Goal: Task Accomplishment & Management: Complete application form

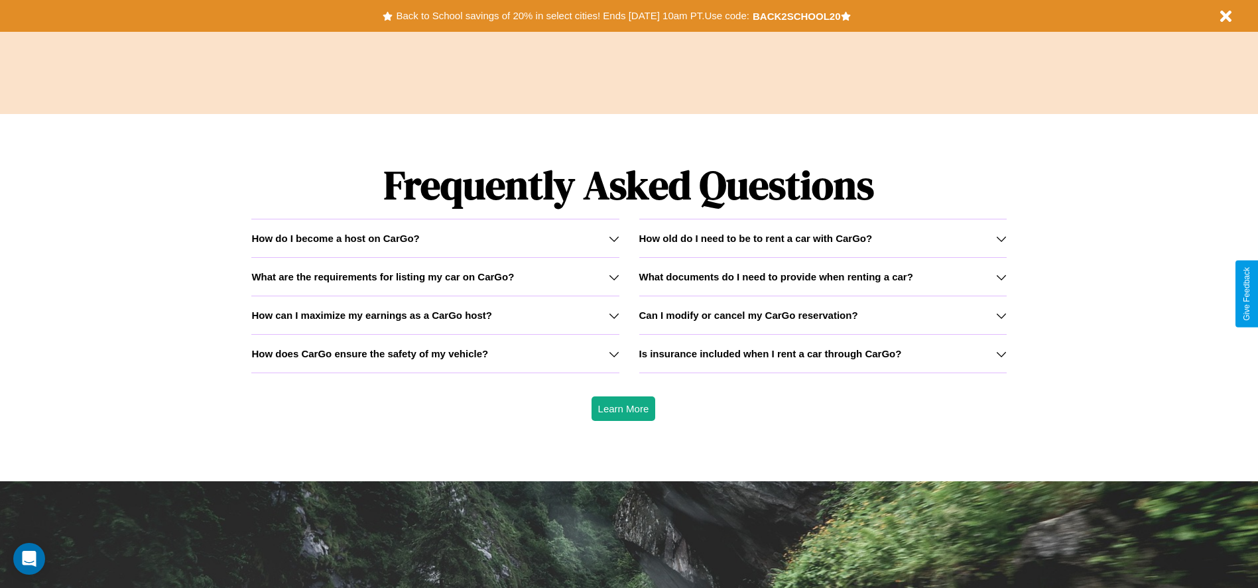
scroll to position [1902, 0]
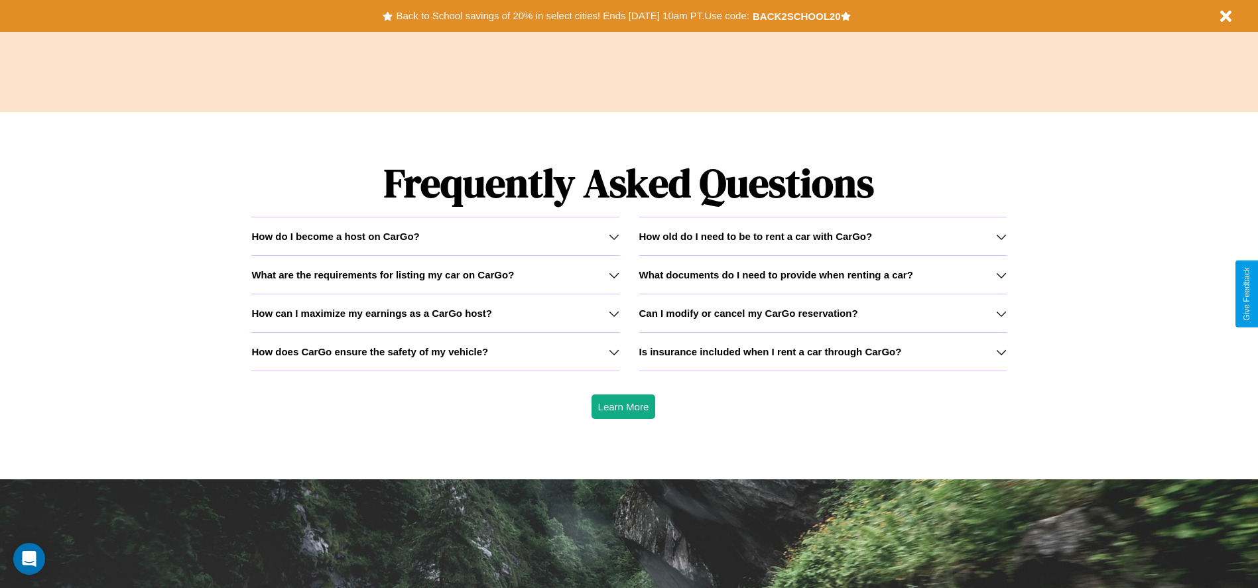
click at [435, 275] on h3 "What are the requirements for listing my car on CarGo?" at bounding box center [382, 274] width 263 height 11
click at [822, 351] on h3 "Is insurance included when I rent a car through CarGo?" at bounding box center [770, 351] width 263 height 11
click at [613, 313] on icon at bounding box center [614, 313] width 11 height 11
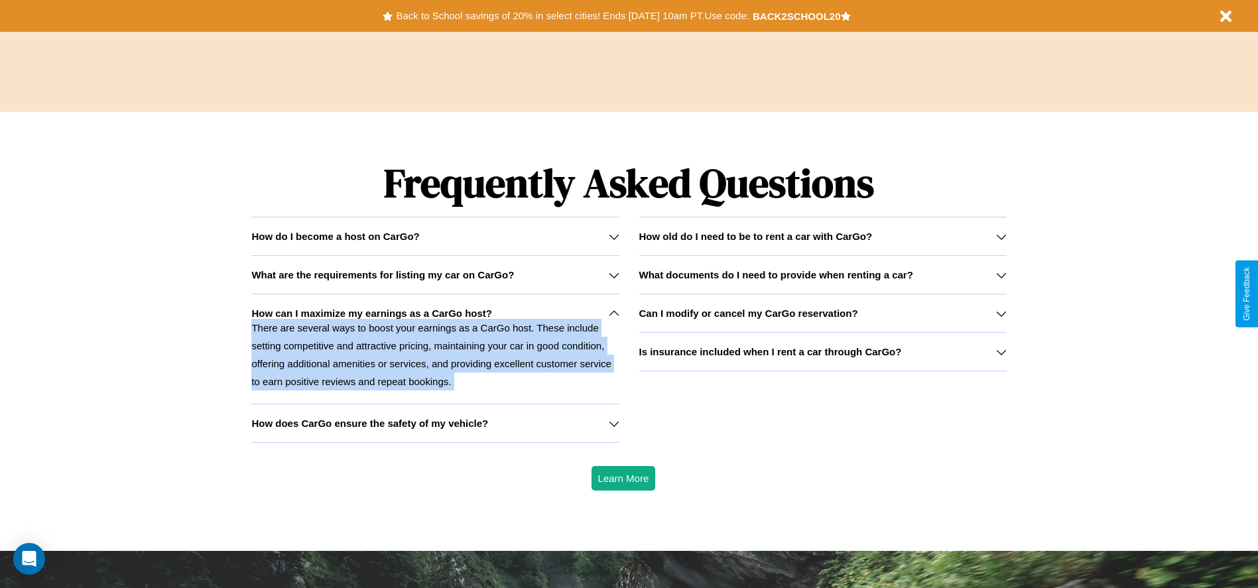
click at [435, 349] on p "There are several ways to boost your earnings as a CarGo host. These include se…" at bounding box center [434, 355] width 367 height 72
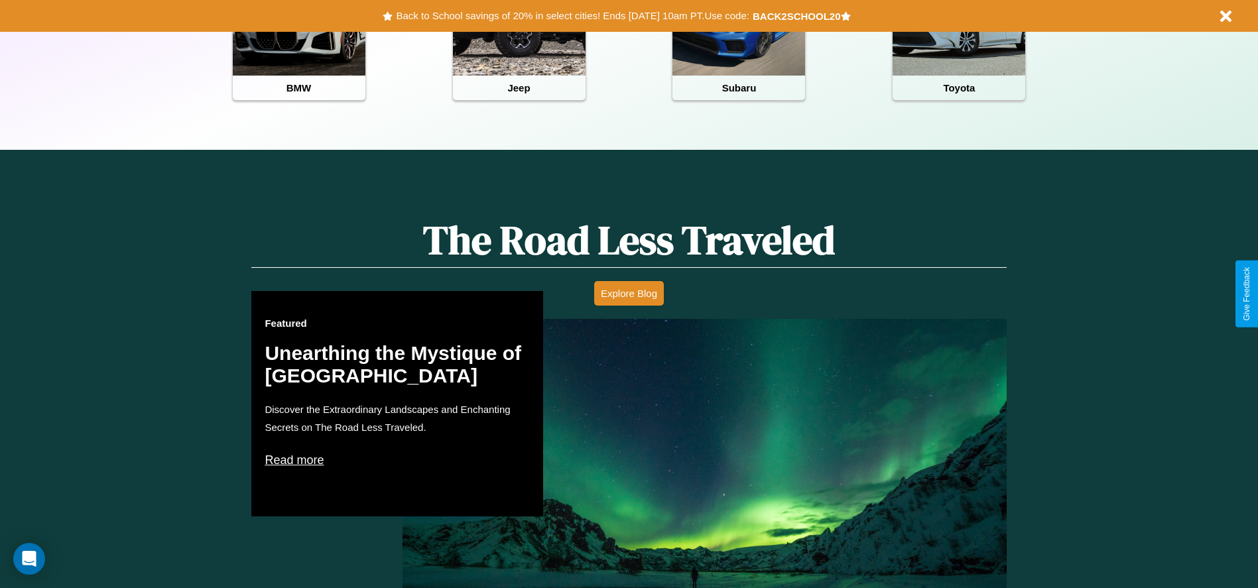
scroll to position [591, 0]
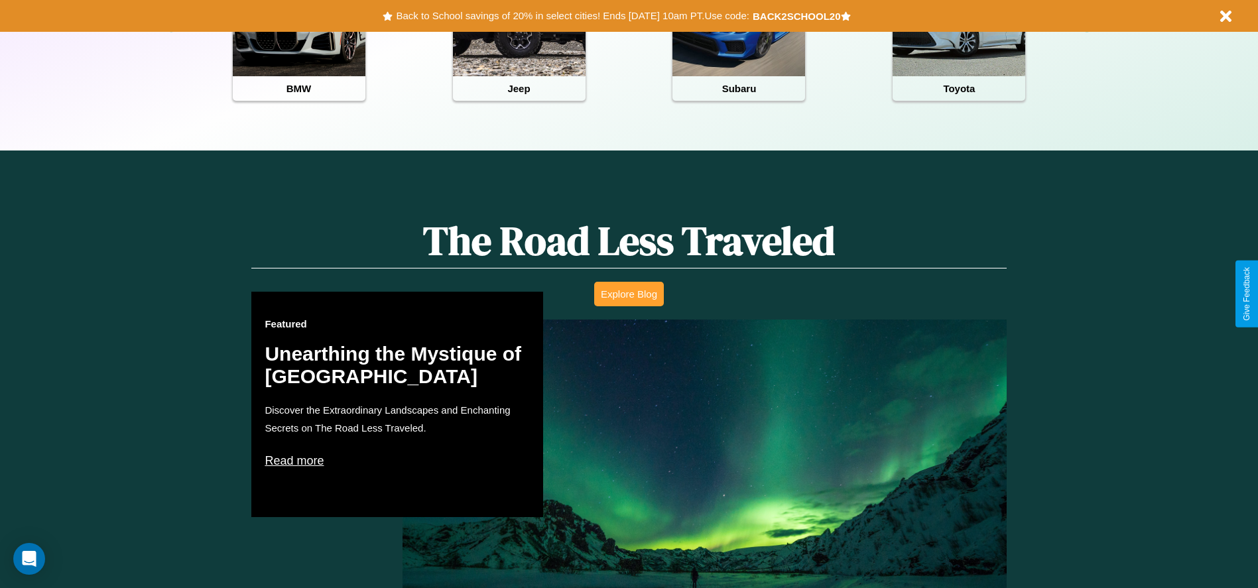
click at [629, 294] on button "Explore Blog" at bounding box center [629, 294] width 70 height 25
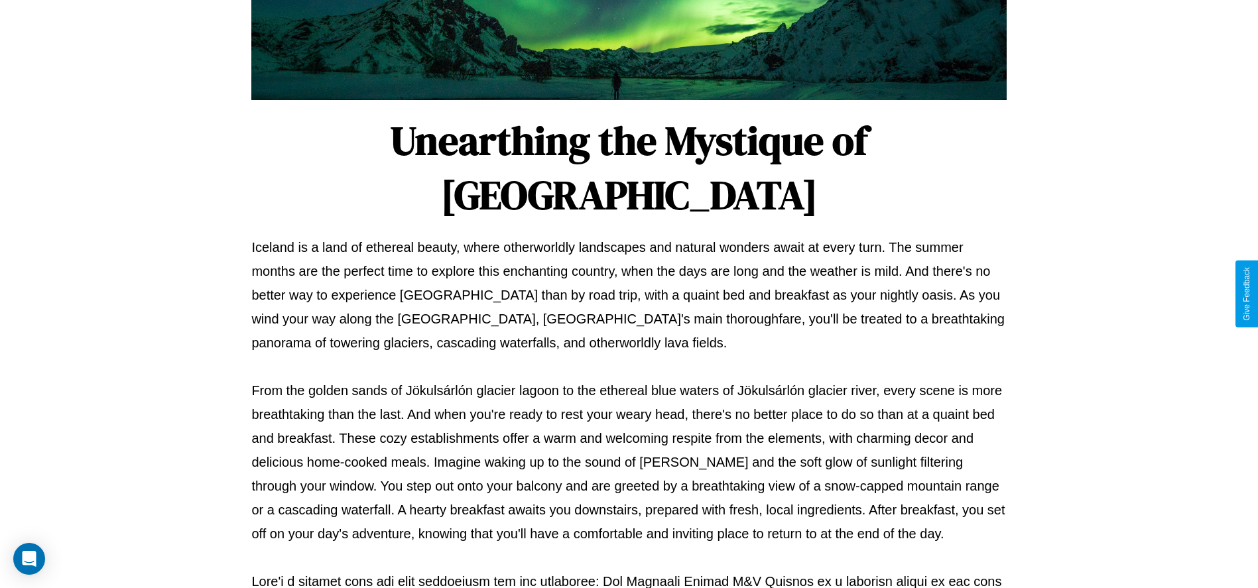
scroll to position [440, 0]
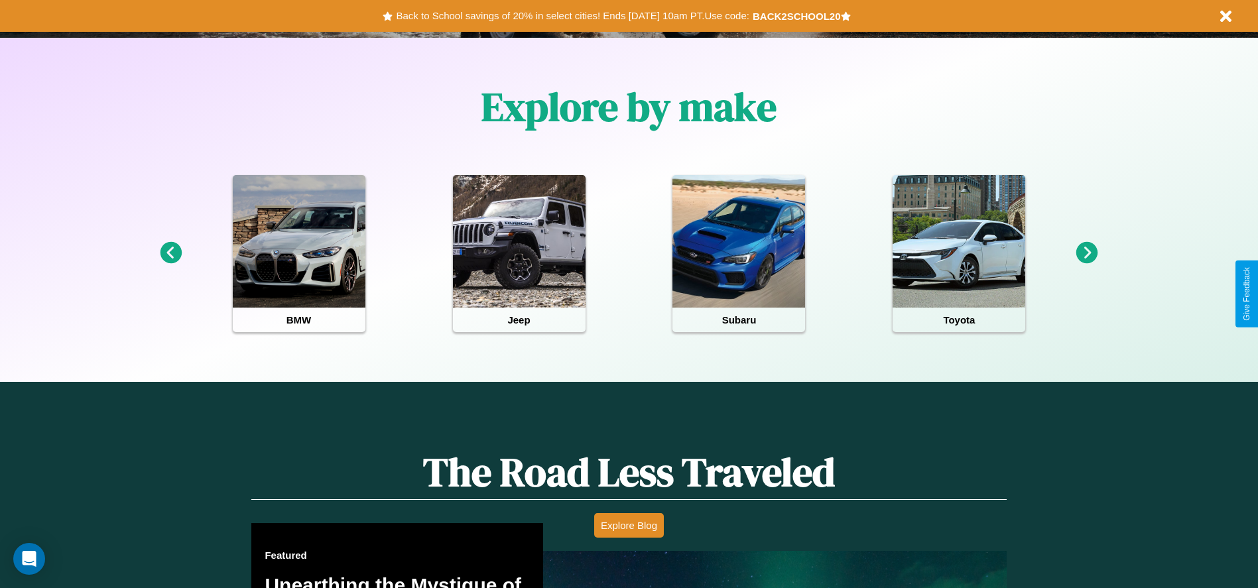
scroll to position [275, 0]
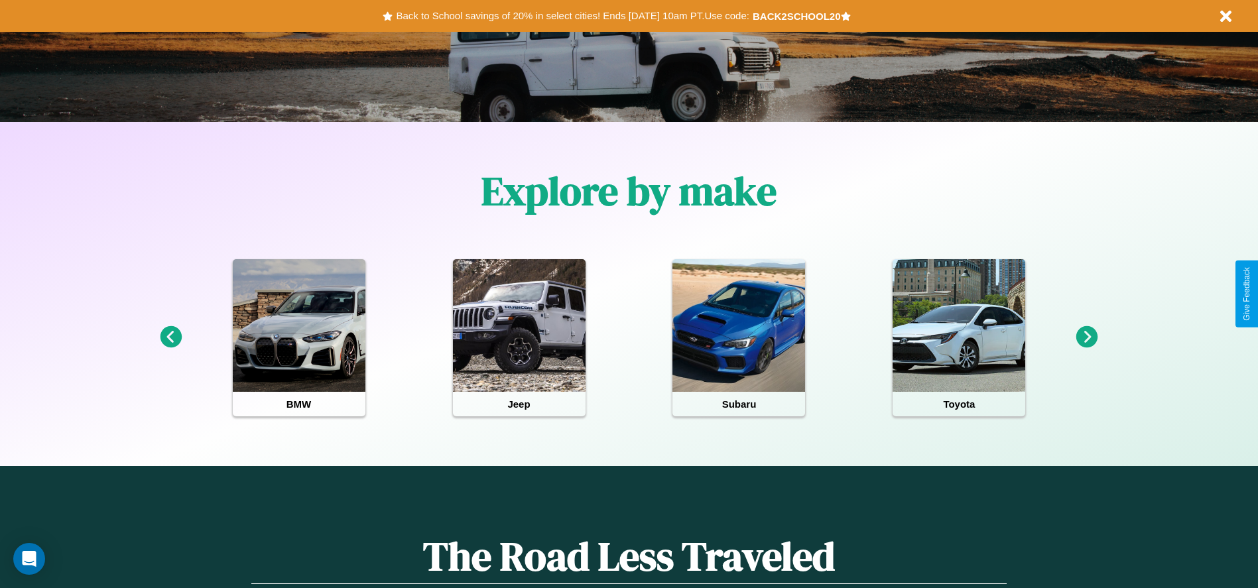
click at [170, 338] on icon at bounding box center [171, 337] width 22 height 22
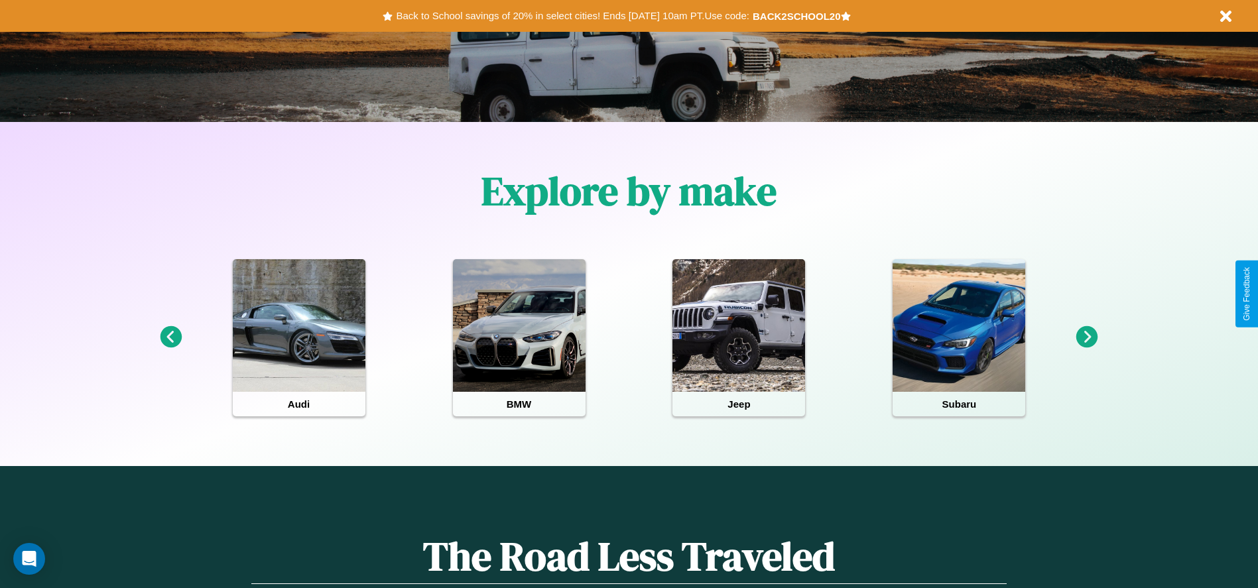
click at [1087, 338] on icon at bounding box center [1087, 337] width 22 height 22
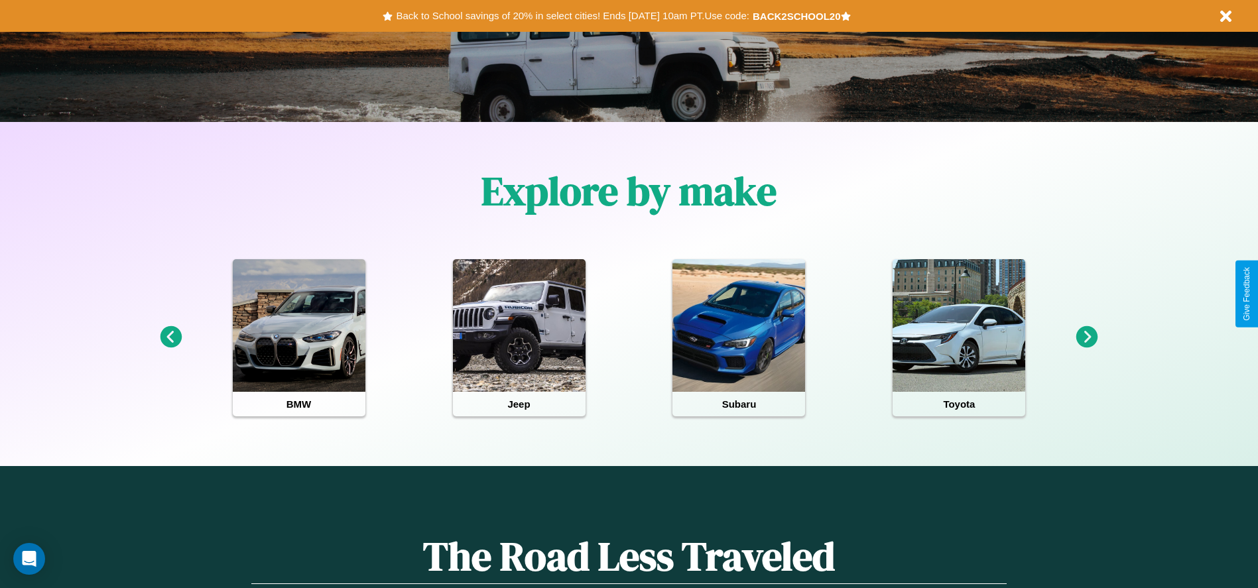
click at [170, 338] on icon at bounding box center [171, 337] width 22 height 22
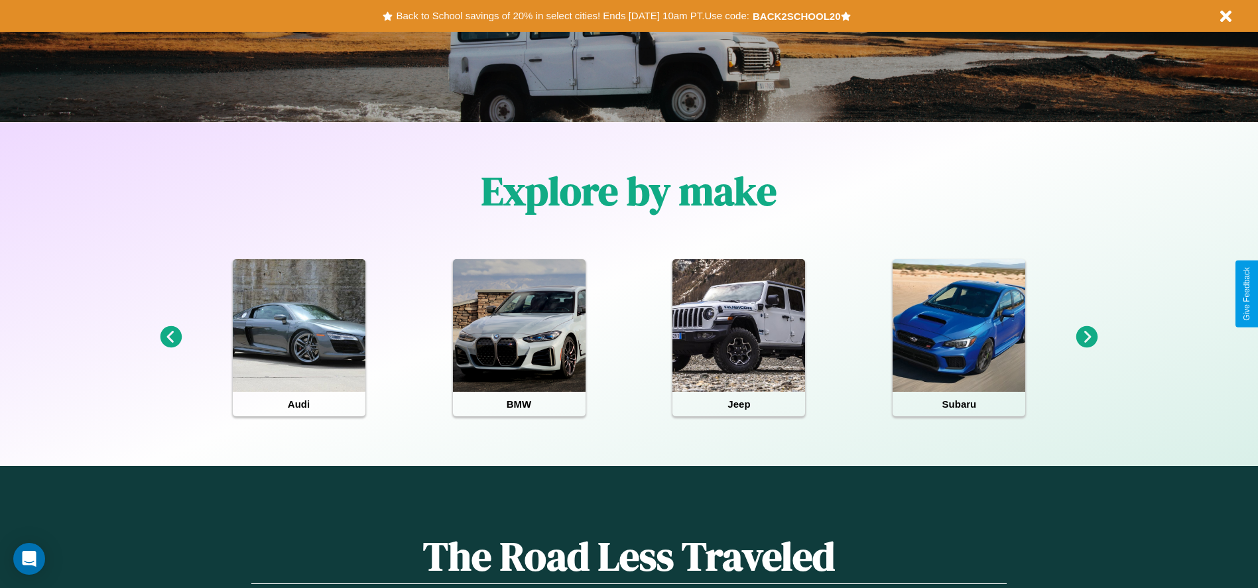
click at [1087, 338] on icon at bounding box center [1087, 337] width 22 height 22
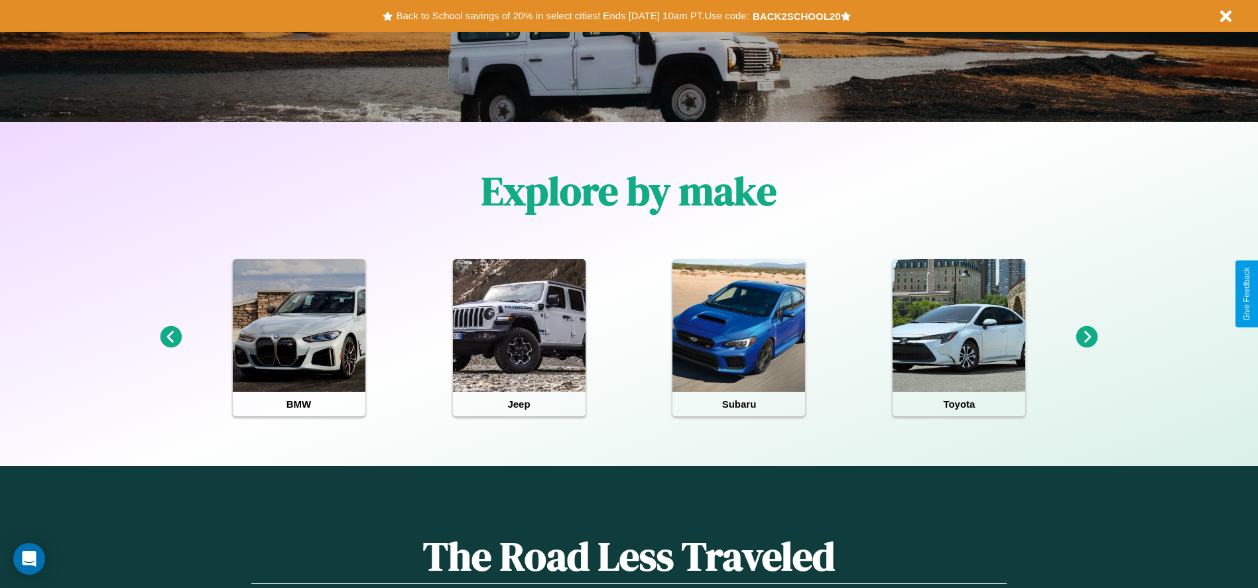
click at [1087, 338] on icon at bounding box center [1087, 337] width 22 height 22
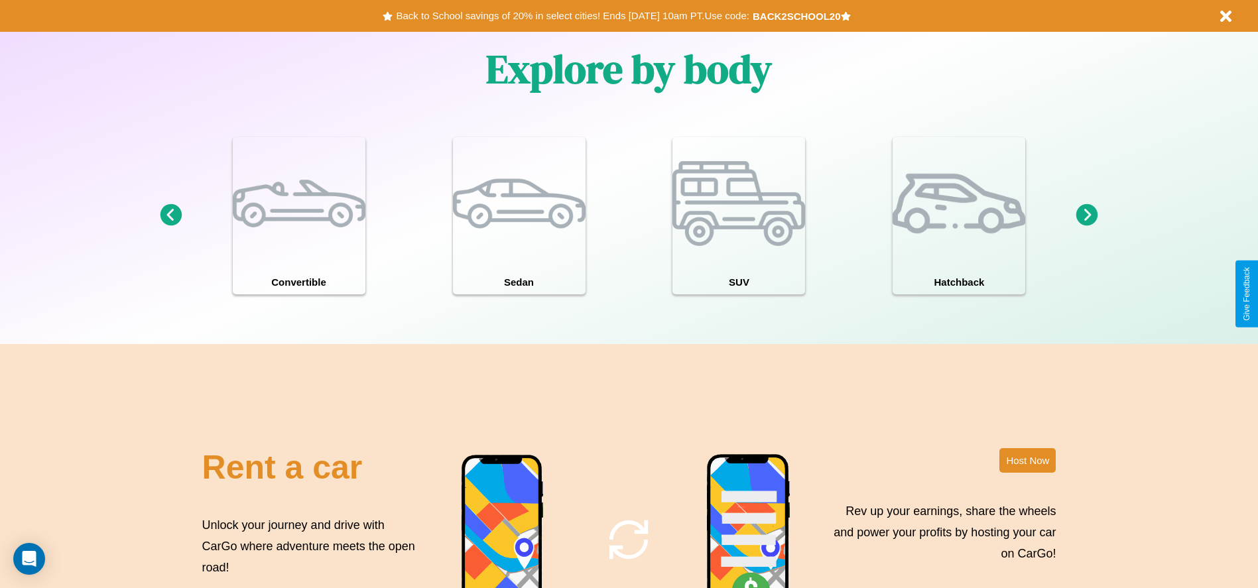
scroll to position [1446, 0]
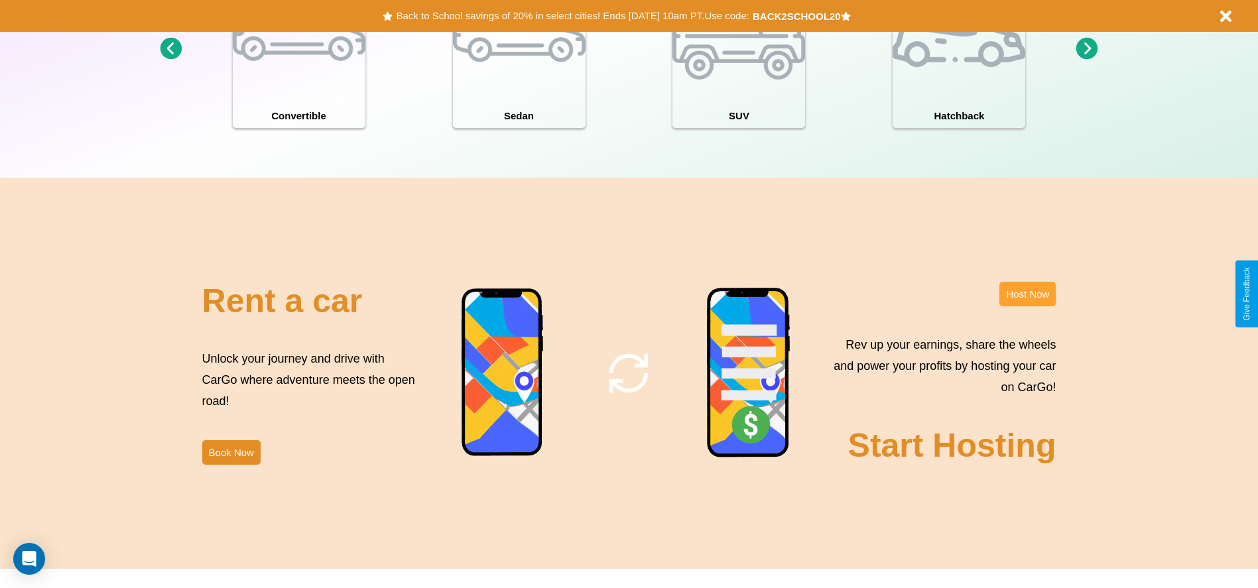
click at [1027, 294] on button "Host Now" at bounding box center [1027, 294] width 56 height 25
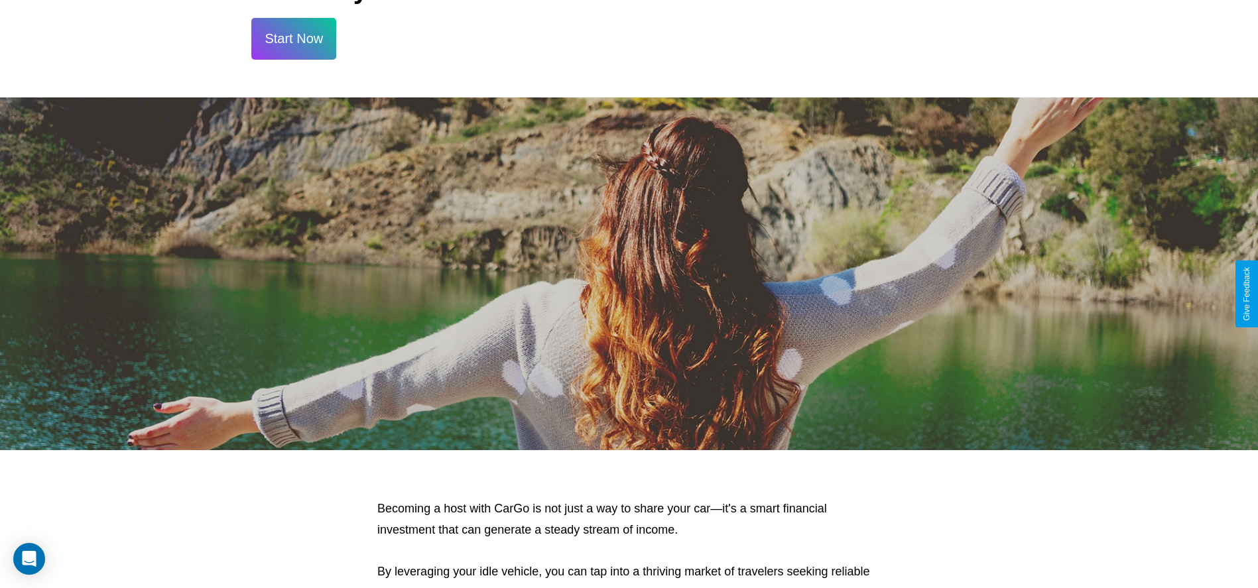
scroll to position [1424, 0]
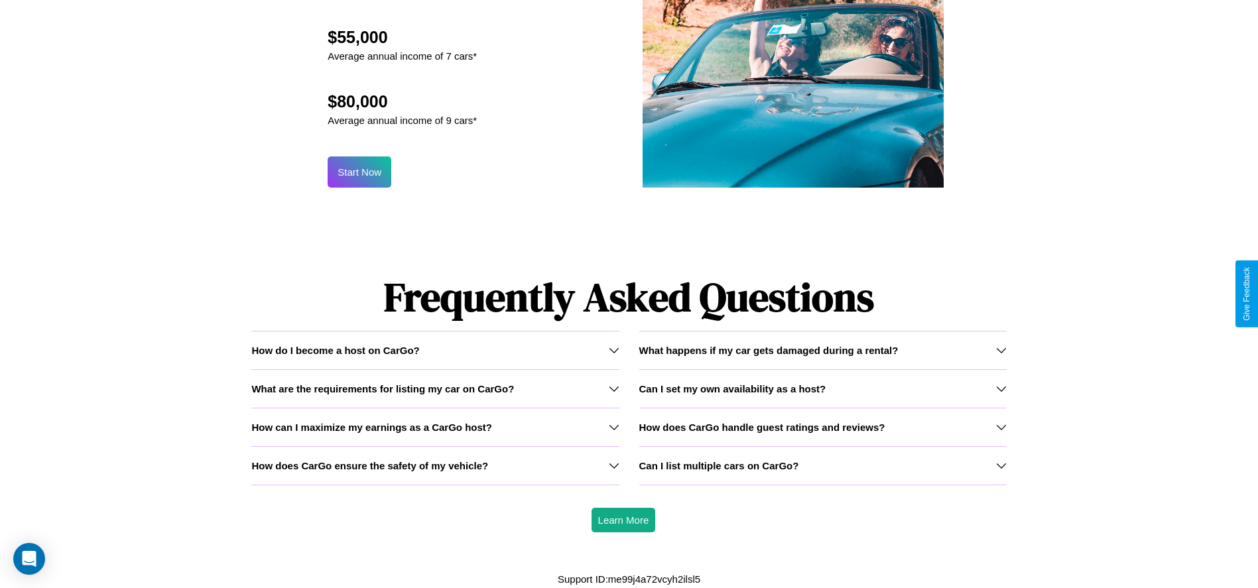
click at [613, 389] on icon at bounding box center [614, 388] width 11 height 11
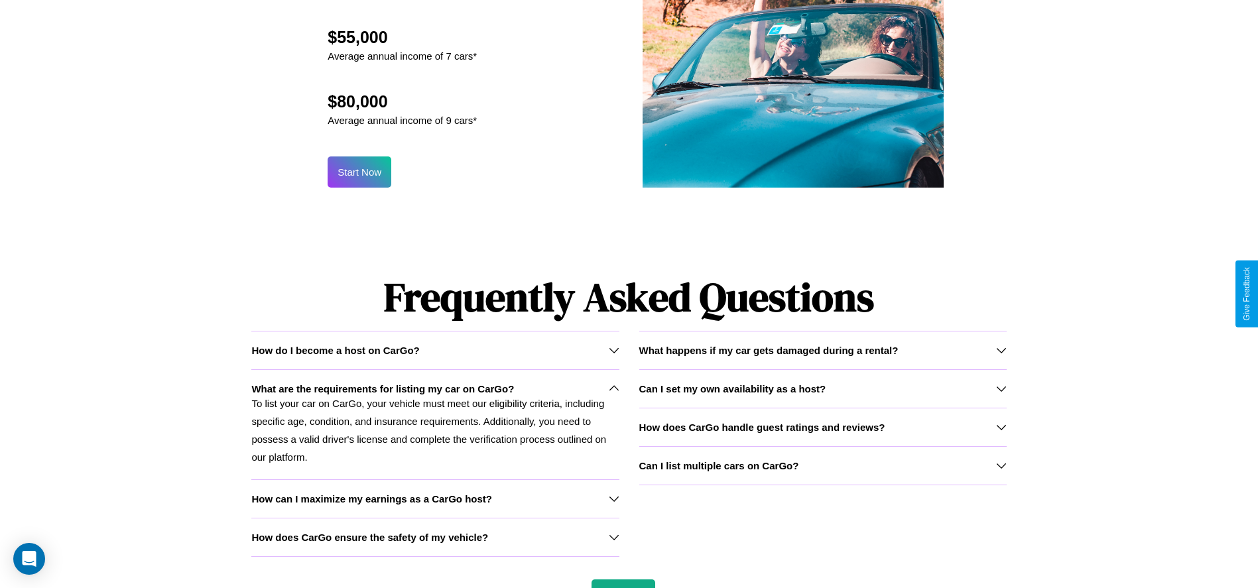
click at [435, 349] on div "How do I become a host on CarGo?" at bounding box center [434, 350] width 367 height 11
click at [613, 499] on icon at bounding box center [614, 498] width 11 height 11
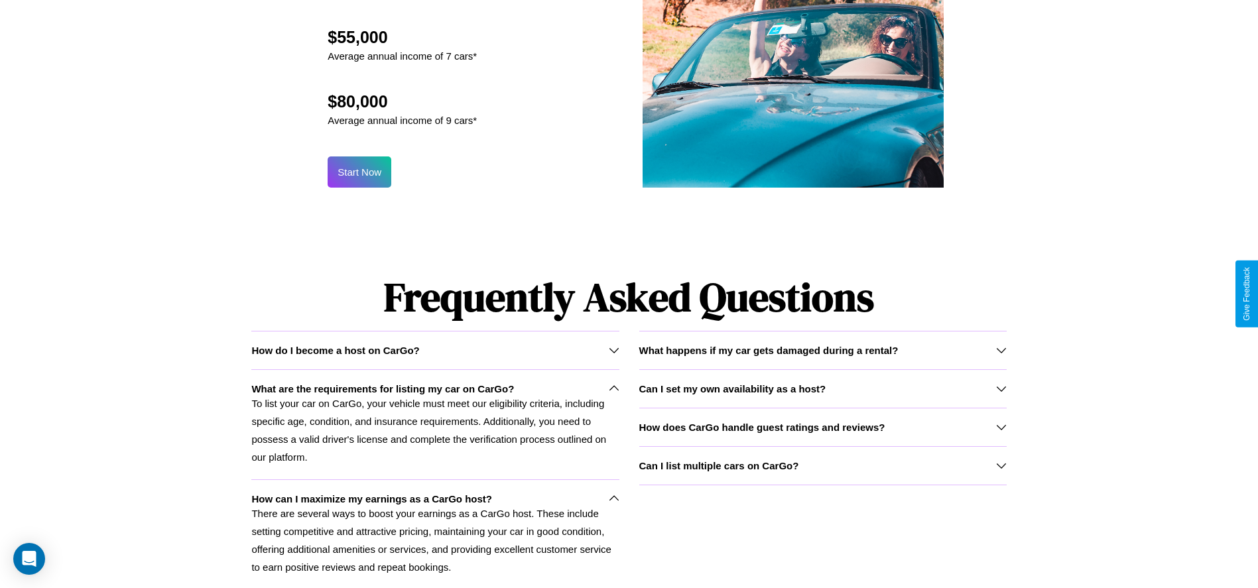
click at [435, 424] on p "To list your car on CarGo, your vehicle must meet our eligibility criteria, inc…" at bounding box center [434, 431] width 367 height 72
click at [822, 388] on h3 "Can I set my own availability as a host?" at bounding box center [732, 388] width 187 height 11
click at [613, 350] on icon at bounding box center [614, 350] width 11 height 11
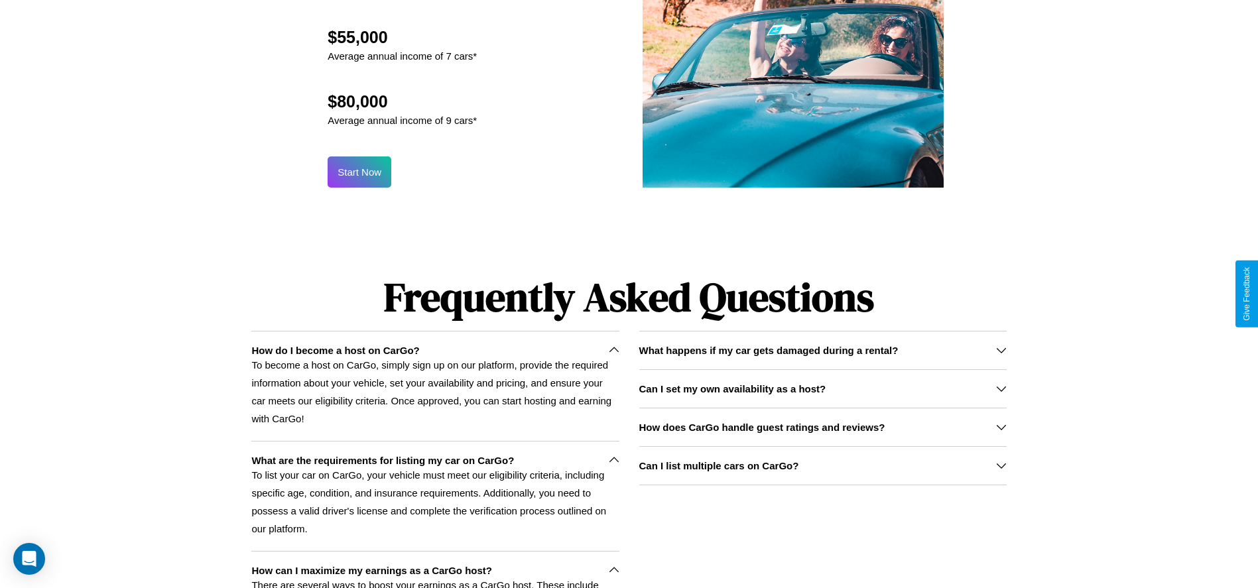
click at [822, 349] on h3 "What happens if my car gets damaged during a rental?" at bounding box center [768, 350] width 259 height 11
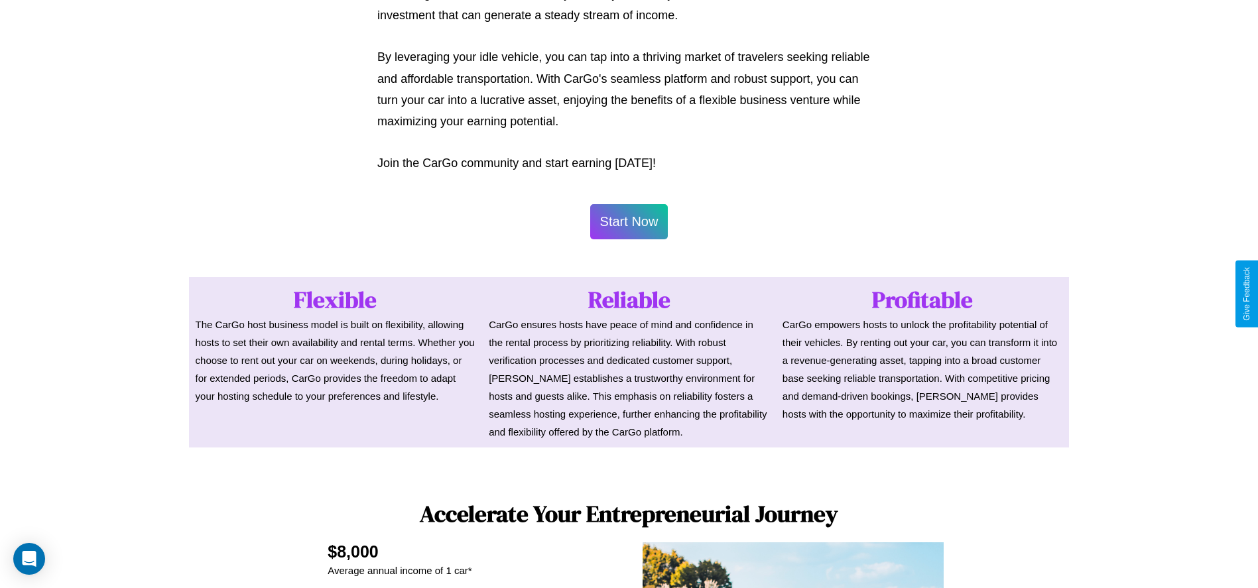
scroll to position [645, 0]
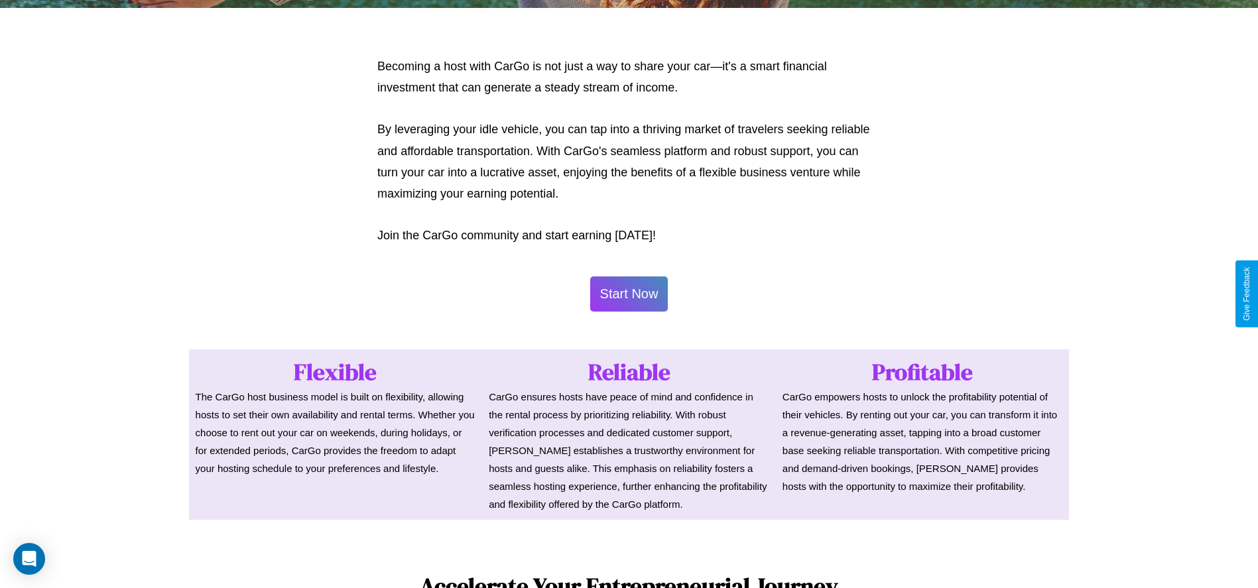
click at [629, 294] on button "Start Now" at bounding box center [629, 294] width 78 height 35
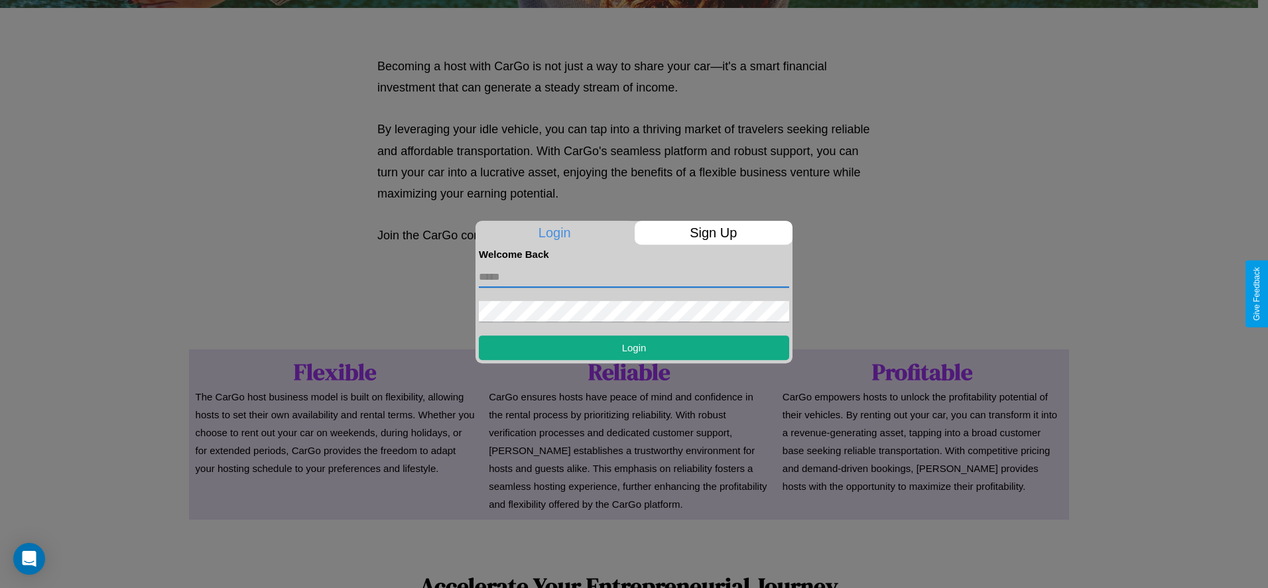
click at [634, 277] on input "text" at bounding box center [634, 277] width 310 height 21
type input "**********"
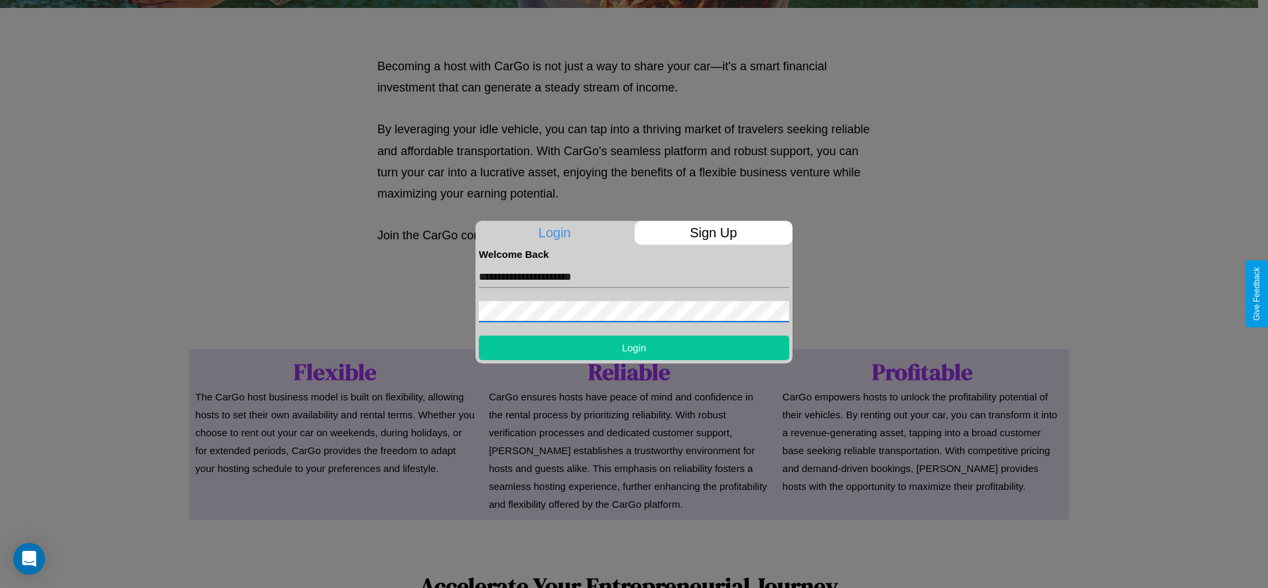
click at [634, 347] on button "Login" at bounding box center [634, 348] width 310 height 25
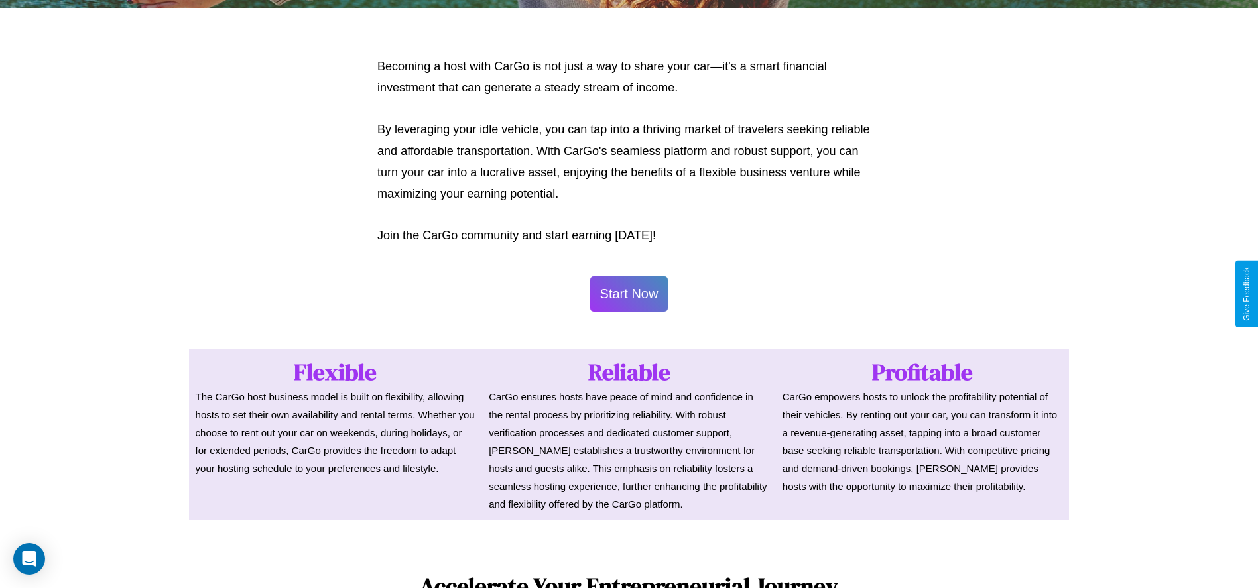
click at [629, 294] on button "Start Now" at bounding box center [629, 294] width 78 height 35
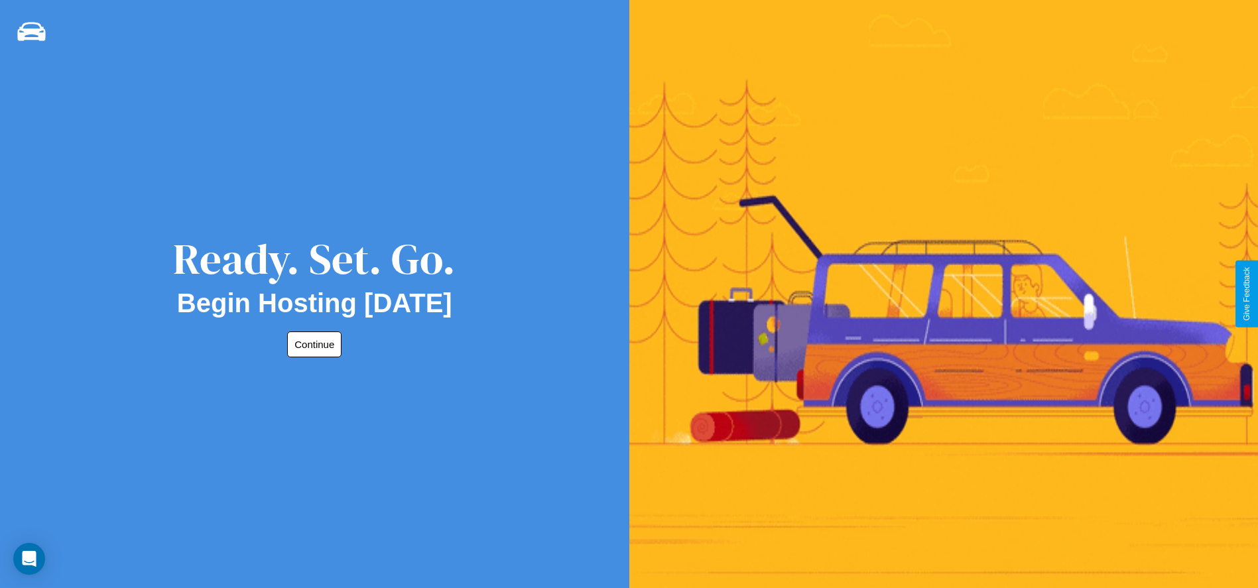
click at [312, 344] on button "Continue" at bounding box center [314, 345] width 54 height 26
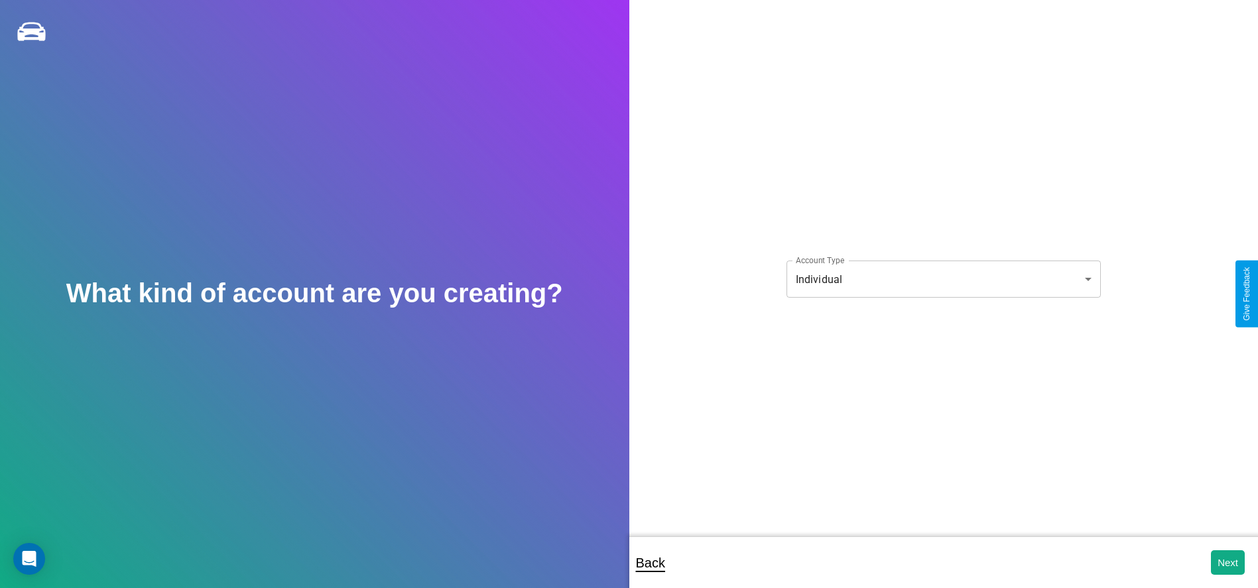
click at [943, 279] on body "**********" at bounding box center [629, 303] width 1258 height 606
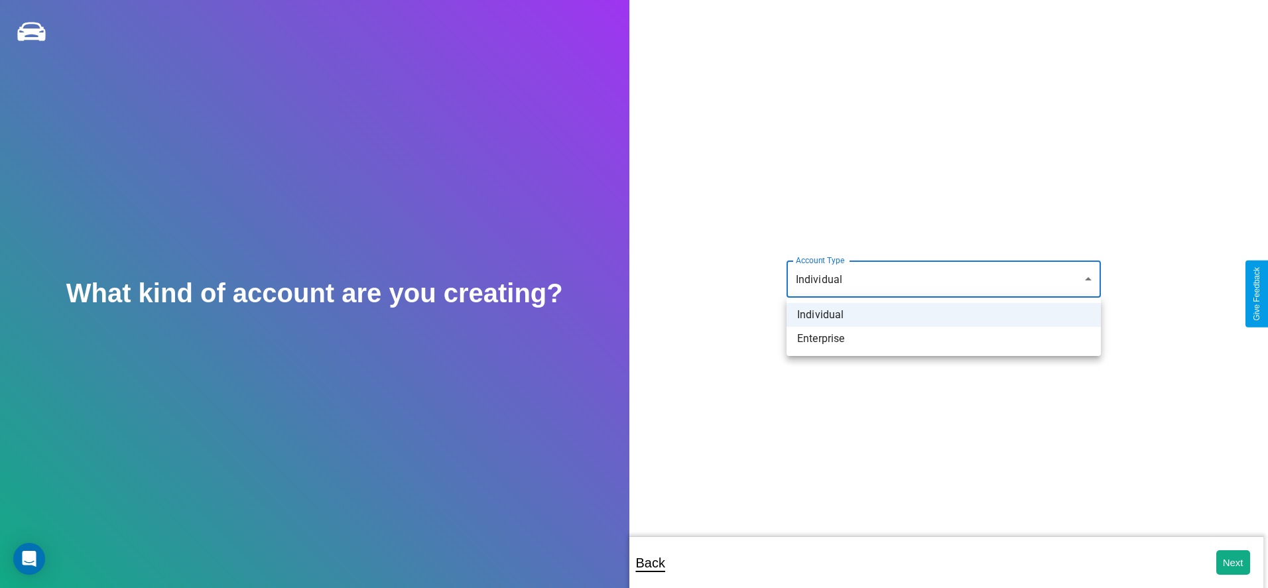
click at [944, 315] on li "Individual" at bounding box center [943, 315] width 314 height 24
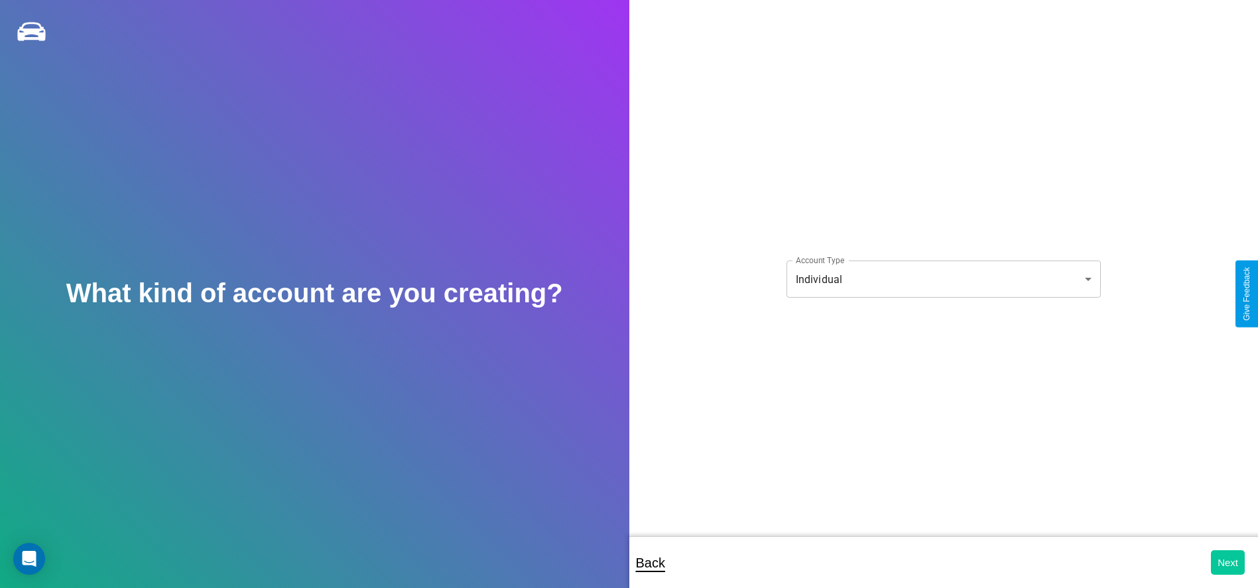
click at [1227, 562] on button "Next" at bounding box center [1228, 562] width 34 height 25
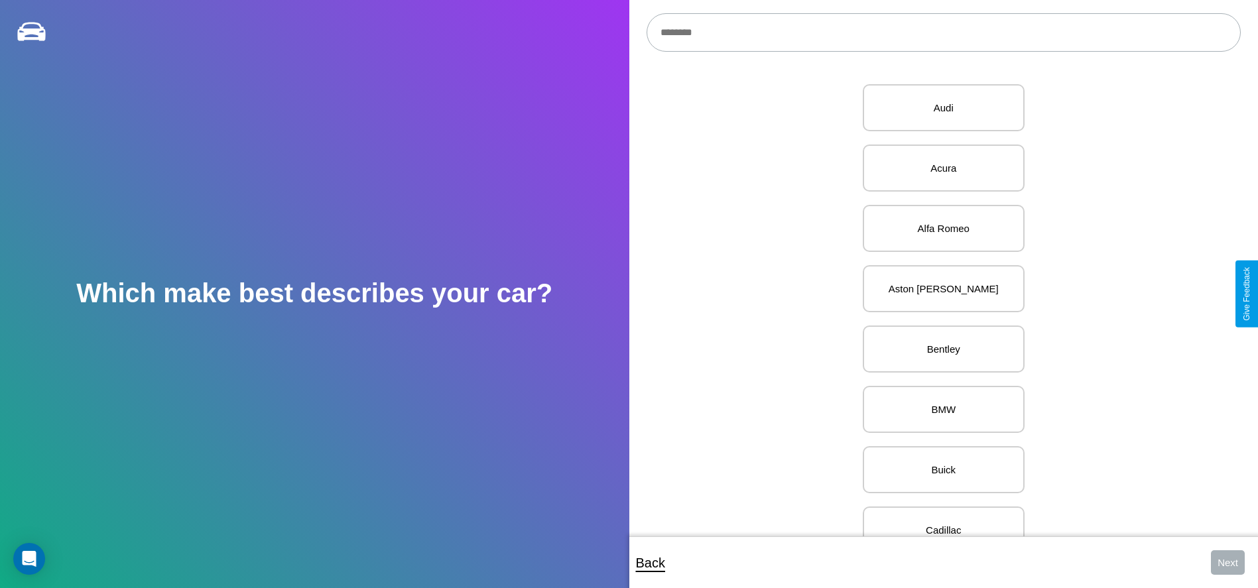
click at [943, 32] on input "text" at bounding box center [944, 32] width 594 height 38
type input "**********"
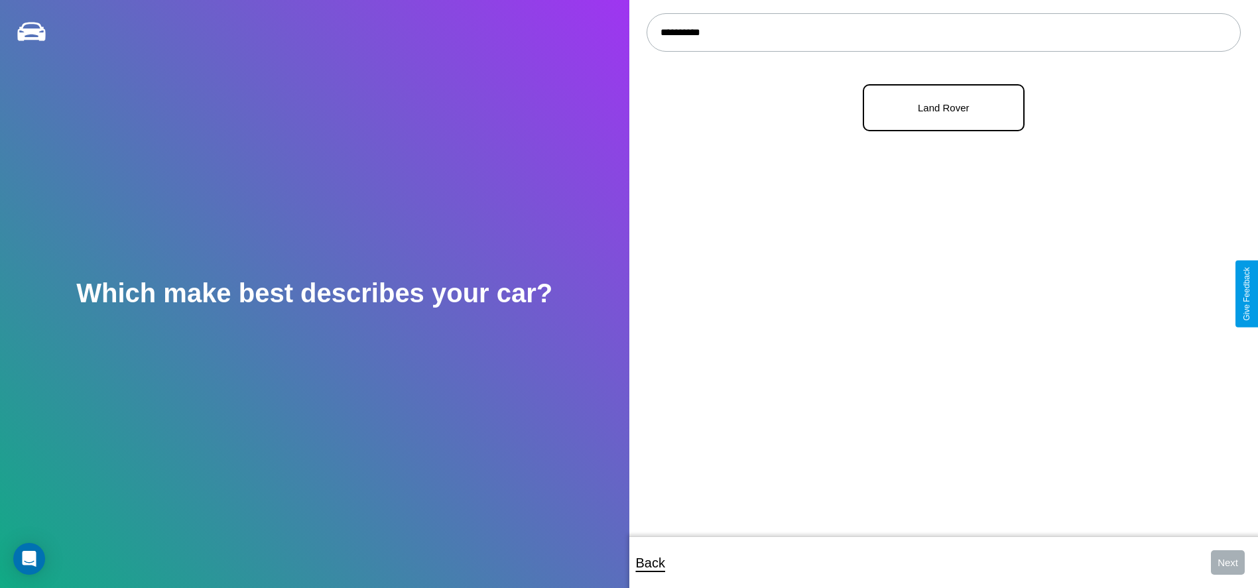
click at [938, 108] on p "Land Rover" at bounding box center [943, 108] width 133 height 18
click at [1227, 562] on button "Next" at bounding box center [1228, 562] width 34 height 25
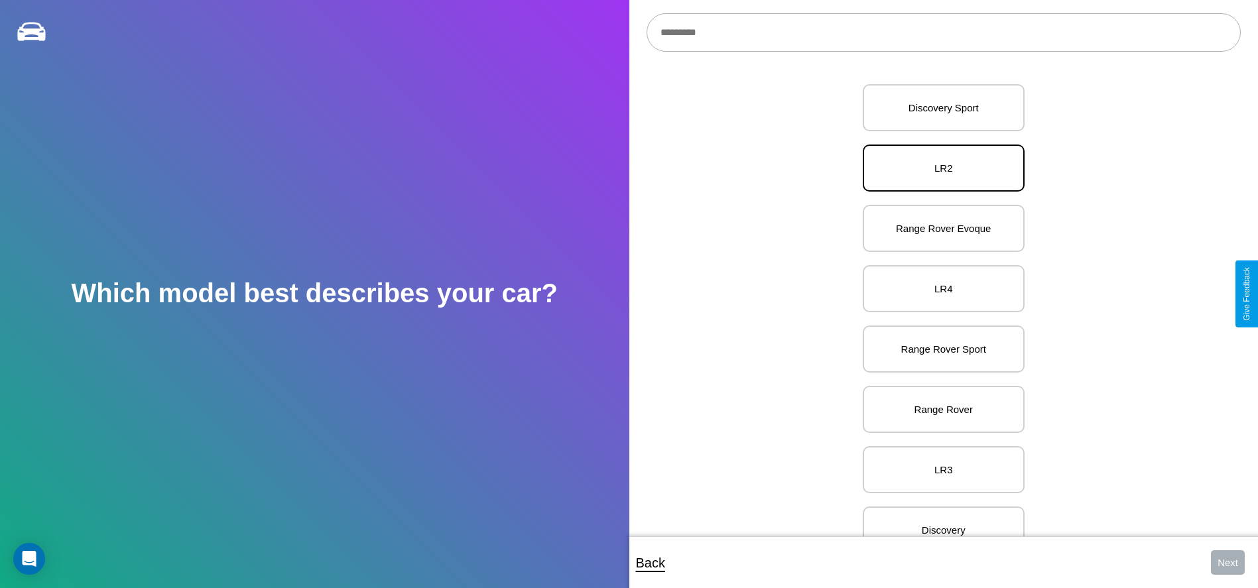
click at [938, 168] on p "LR2" at bounding box center [943, 168] width 133 height 18
click at [1227, 562] on button "Next" at bounding box center [1228, 562] width 34 height 25
select select "*****"
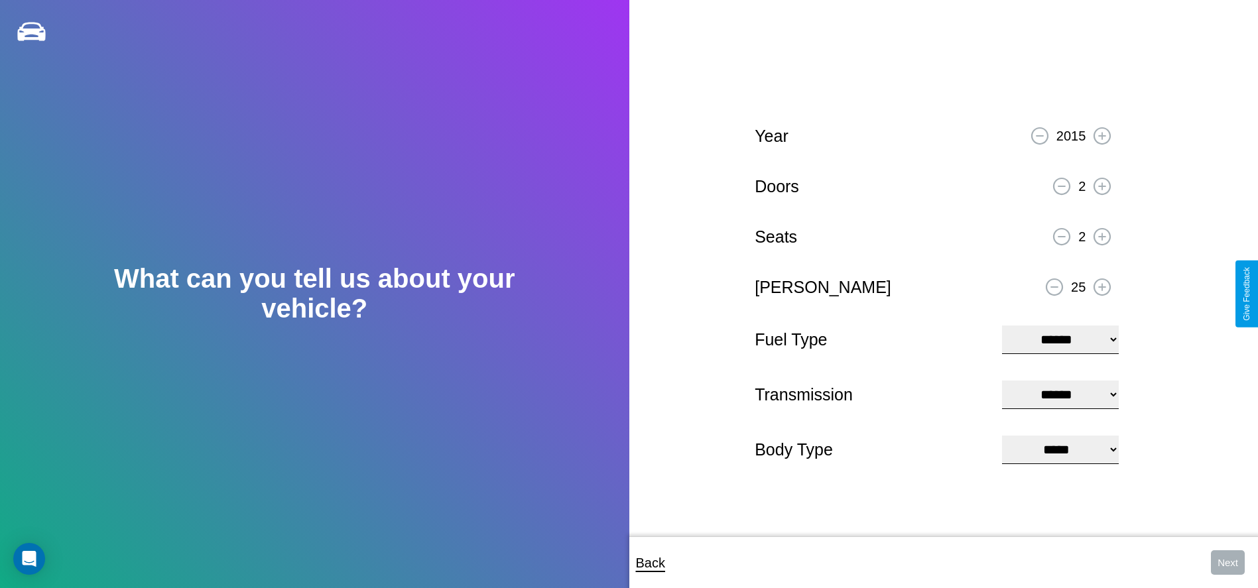
click at [1102, 134] on icon at bounding box center [1102, 135] width 7 height 7
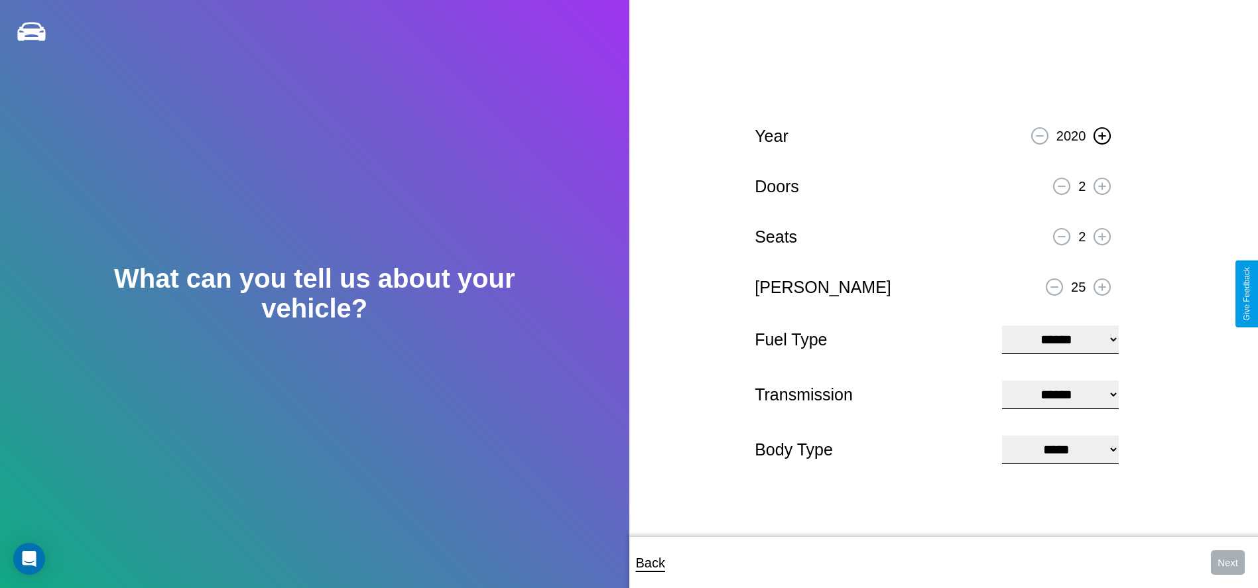
click at [1102, 134] on icon at bounding box center [1102, 135] width 7 height 7
click at [1102, 184] on icon at bounding box center [1102, 185] width 7 height 7
click at [1102, 235] on icon at bounding box center [1102, 236] width 7 height 7
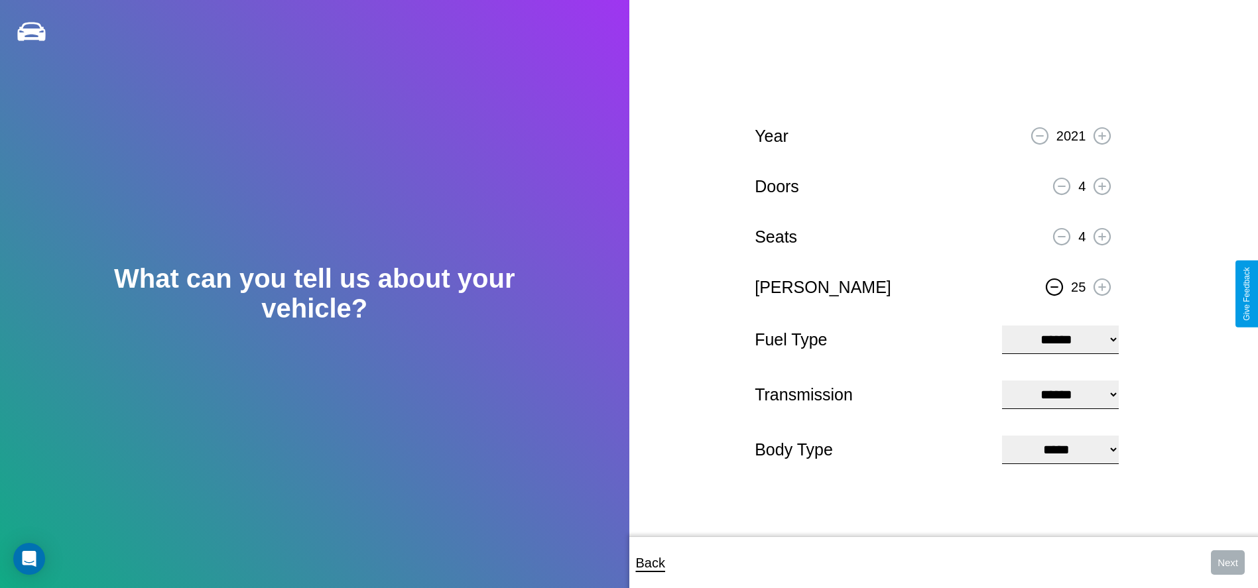
click at [1054, 286] on icon at bounding box center [1053, 286] width 7 height 1
click at [1060, 338] on select "**********" at bounding box center [1060, 340] width 117 height 29
select select "********"
click at [1060, 395] on select "****** ********* ******" at bounding box center [1060, 395] width 117 height 29
select select "*********"
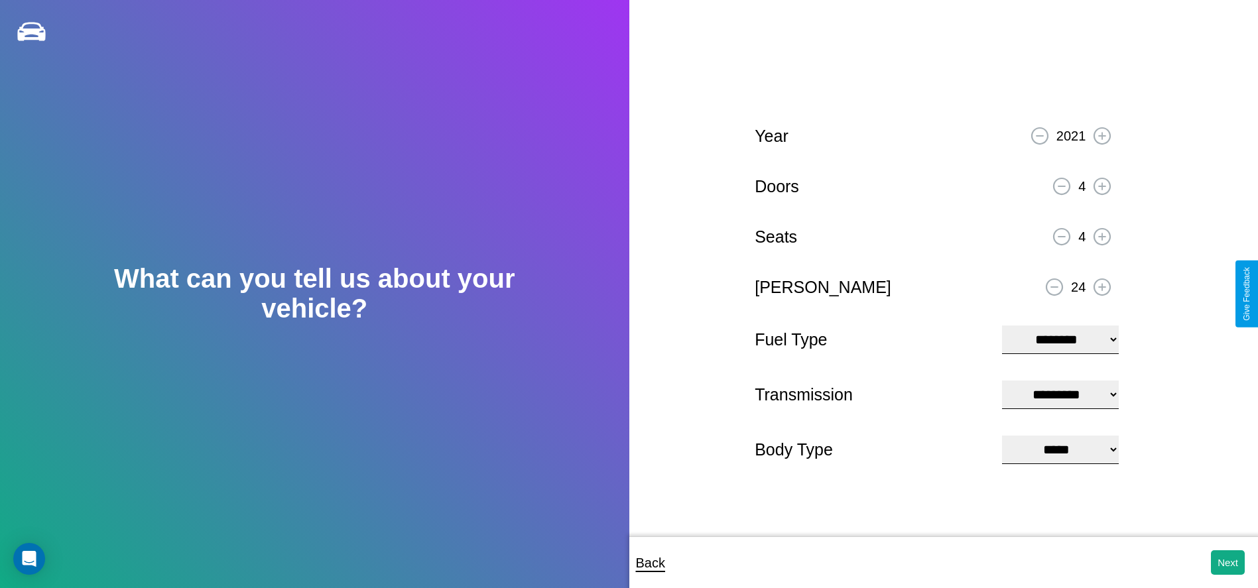
click at [1060, 451] on select "**********" at bounding box center [1060, 450] width 117 height 29
select select "*****"
click at [1227, 562] on button "Next" at bounding box center [1228, 562] width 34 height 25
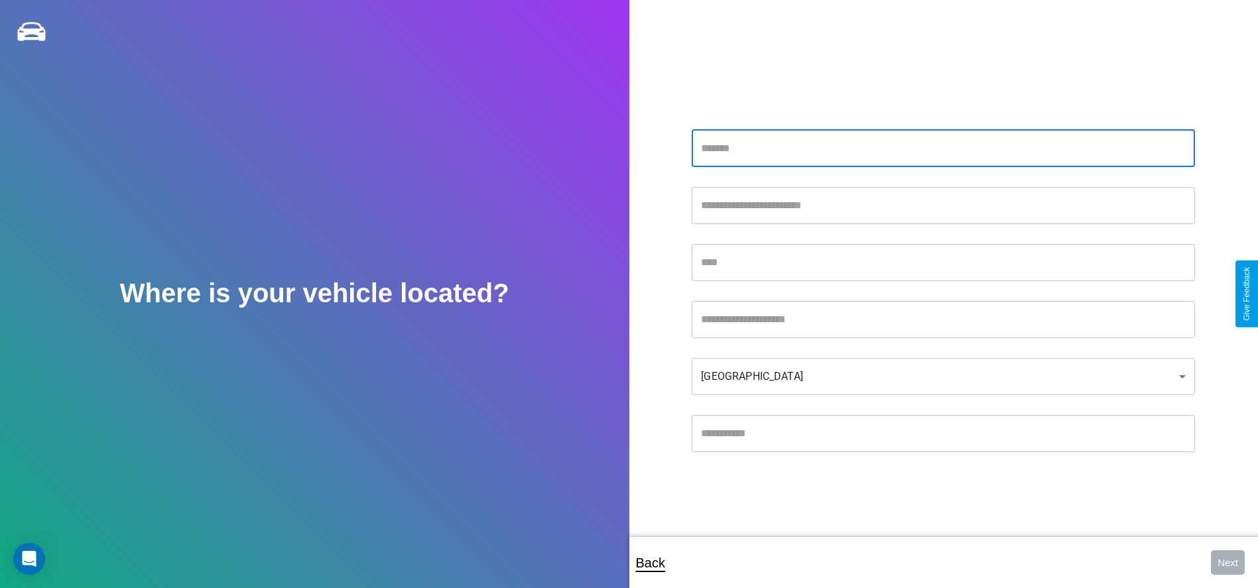
click at [943, 148] on input "text" at bounding box center [943, 148] width 503 height 37
type input "**********"
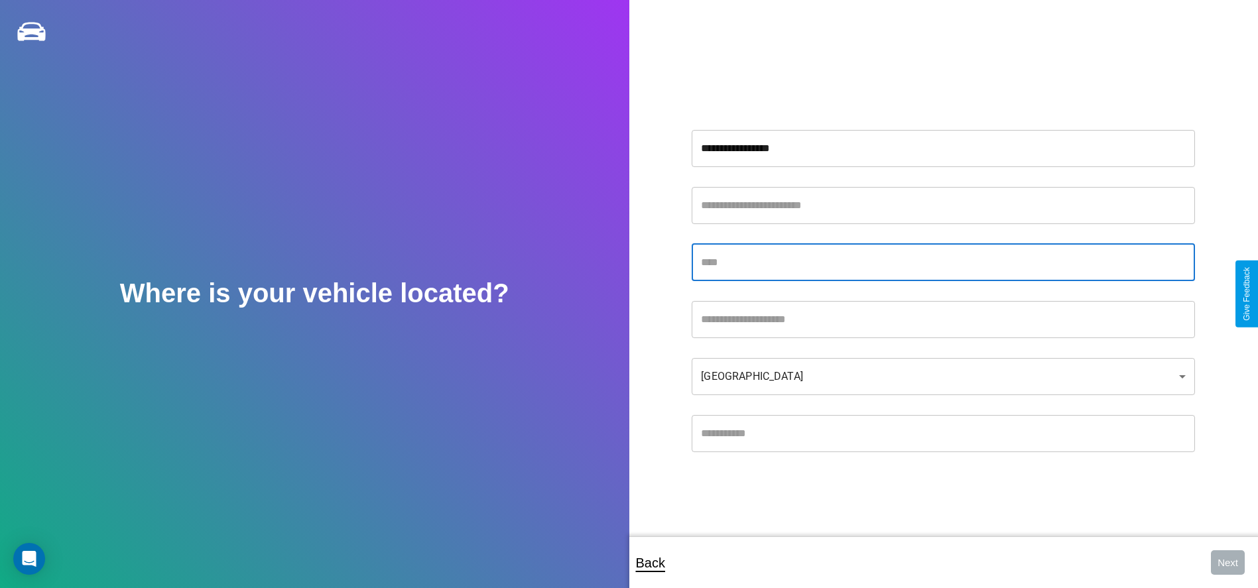
click at [943, 262] on input "text" at bounding box center [943, 262] width 503 height 37
type input "******"
click at [943, 433] on input "text" at bounding box center [943, 433] width 503 height 37
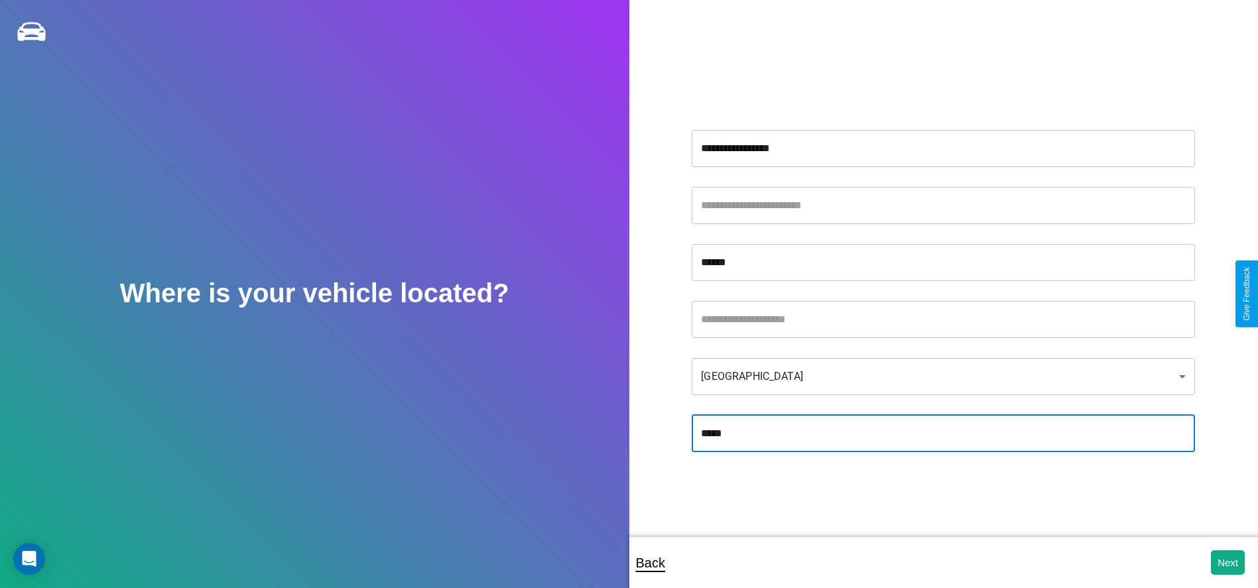
type input "*****"
click at [943, 376] on body "**********" at bounding box center [629, 303] width 1258 height 606
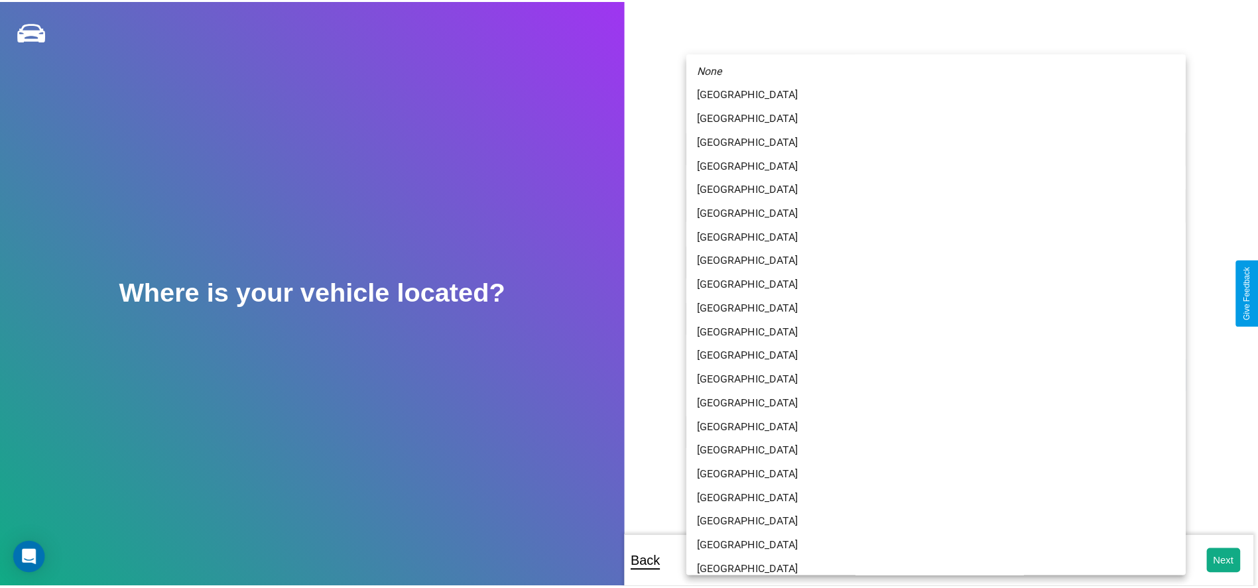
scroll to position [35, 0]
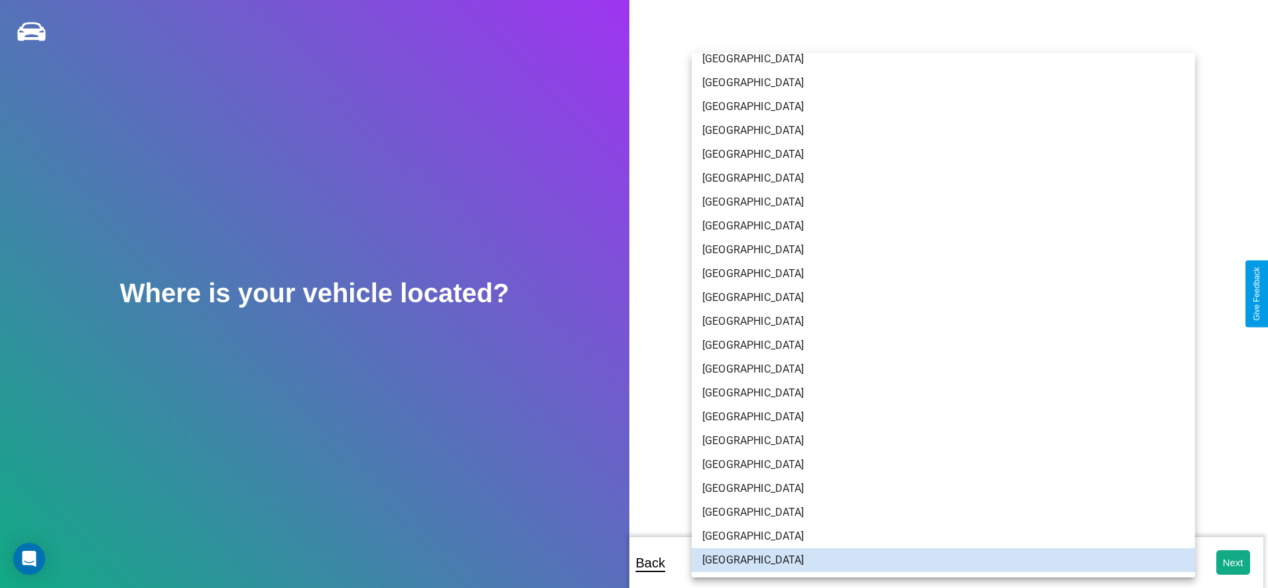
click at [938, 83] on li "[GEOGRAPHIC_DATA]" at bounding box center [943, 83] width 503 height 24
type input "*******"
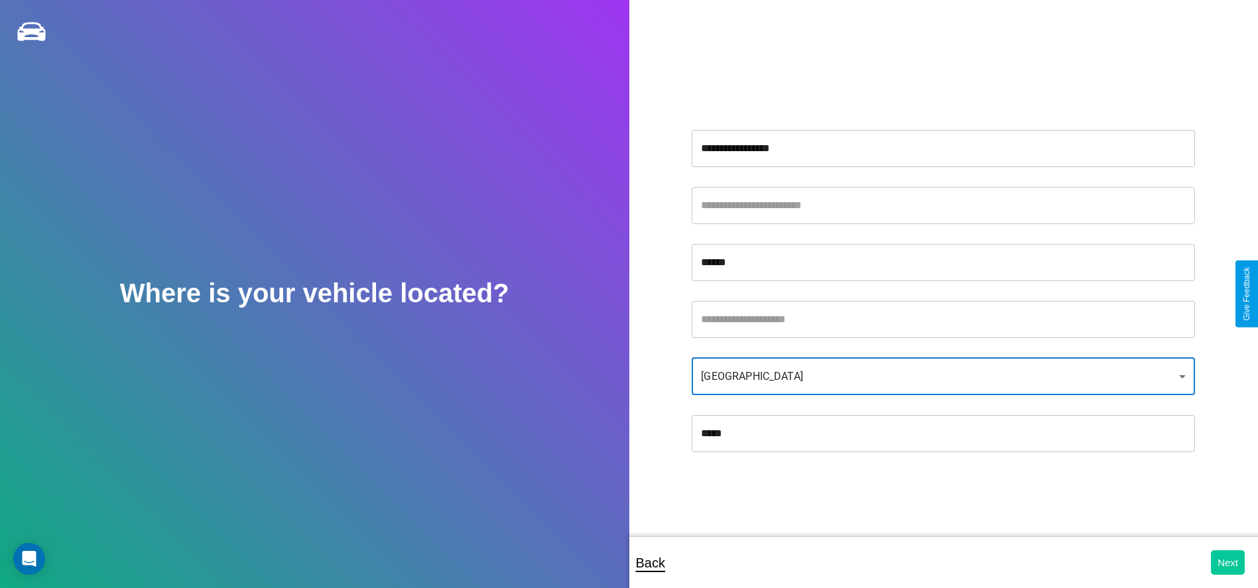
click at [1227, 562] on button "Next" at bounding box center [1228, 562] width 34 height 25
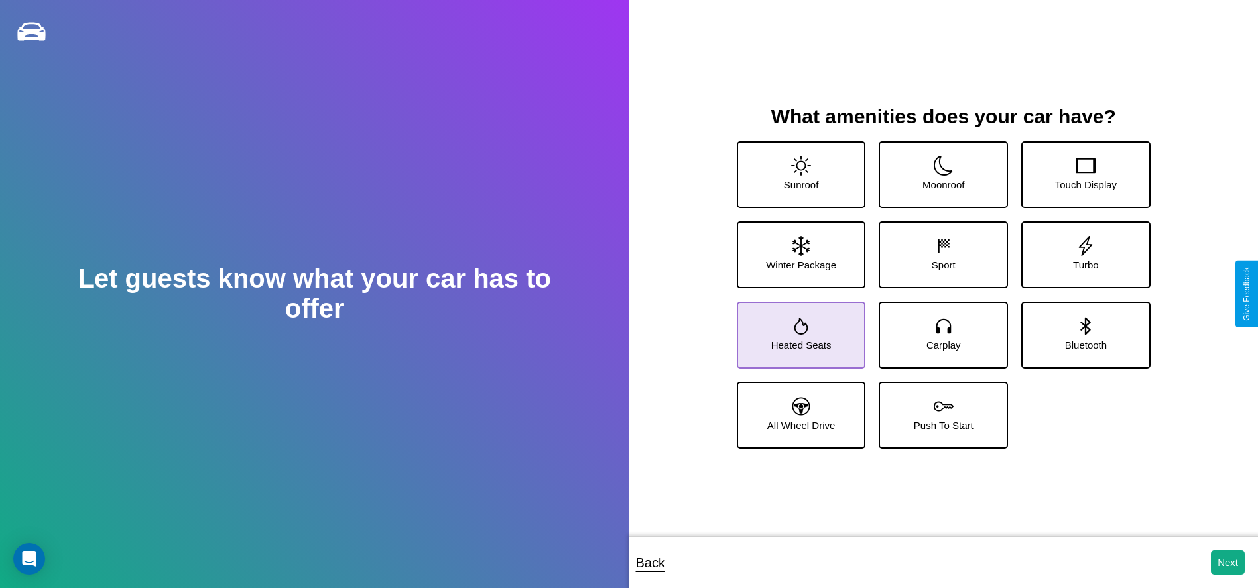
click at [799, 330] on icon at bounding box center [801, 326] width 14 height 17
click at [799, 410] on icon at bounding box center [801, 407] width 18 height 18
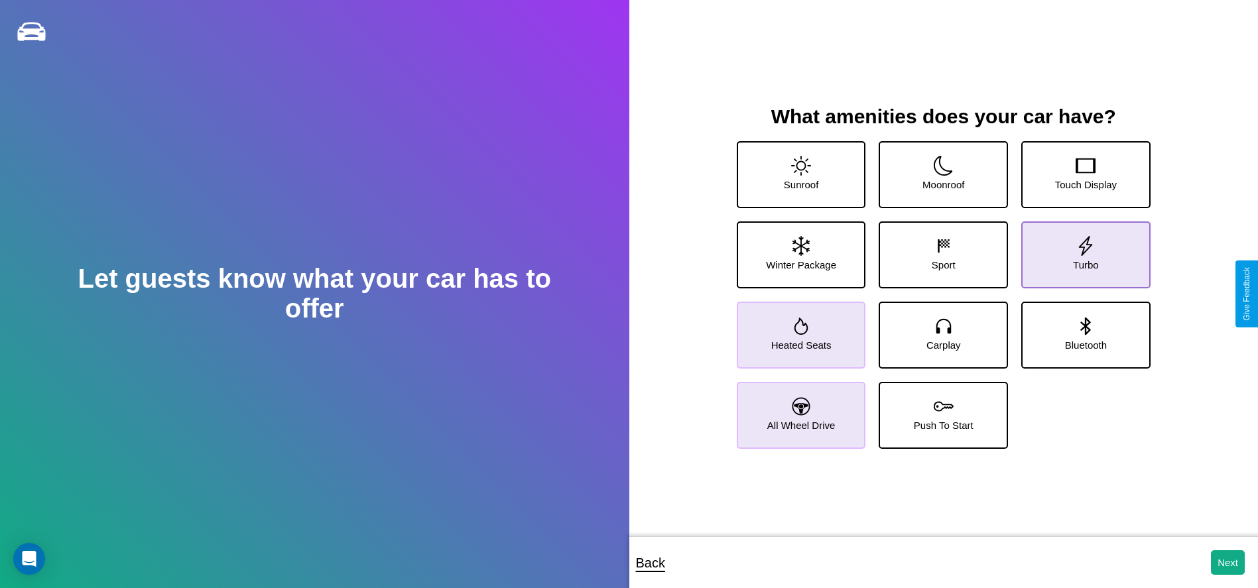
click at [1077, 250] on icon at bounding box center [1086, 246] width 20 height 20
click at [938, 410] on icon at bounding box center [944, 407] width 20 height 20
click at [1077, 250] on icon at bounding box center [1086, 246] width 20 height 20
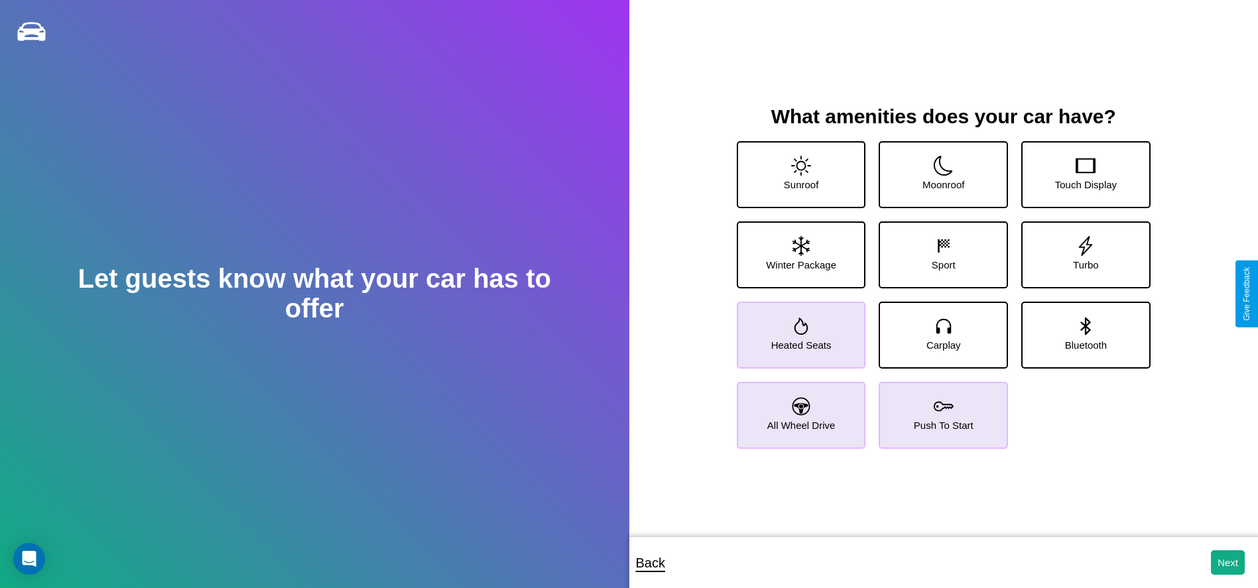
click at [799, 410] on icon at bounding box center [801, 407] width 18 height 18
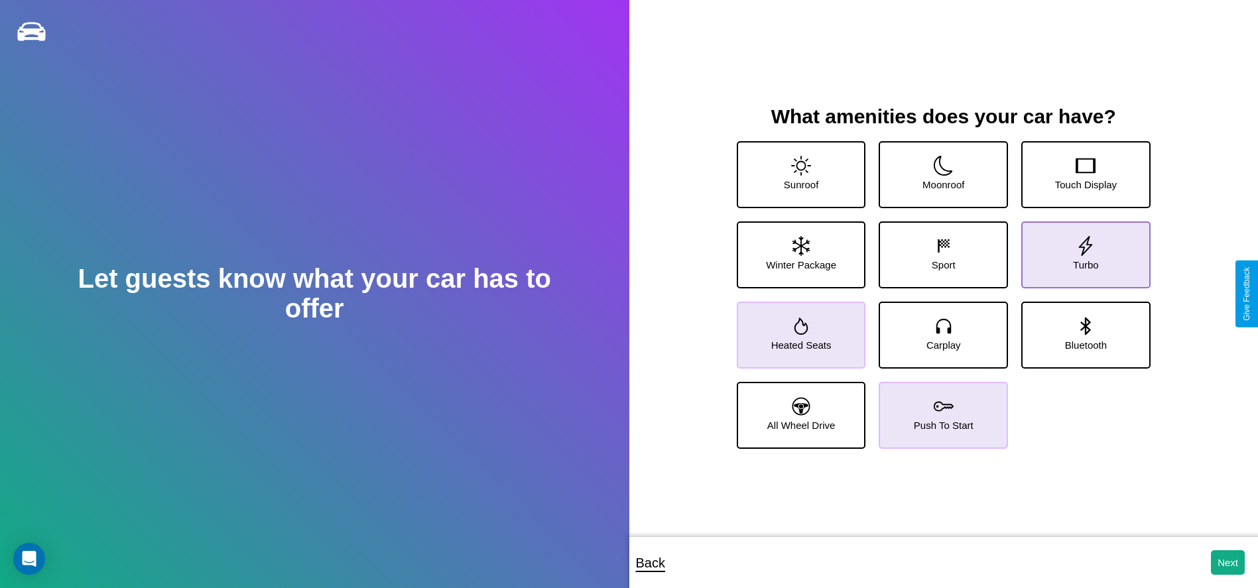
click at [1077, 250] on icon at bounding box center [1086, 246] width 20 height 20
click at [938, 410] on icon at bounding box center [944, 407] width 20 height 20
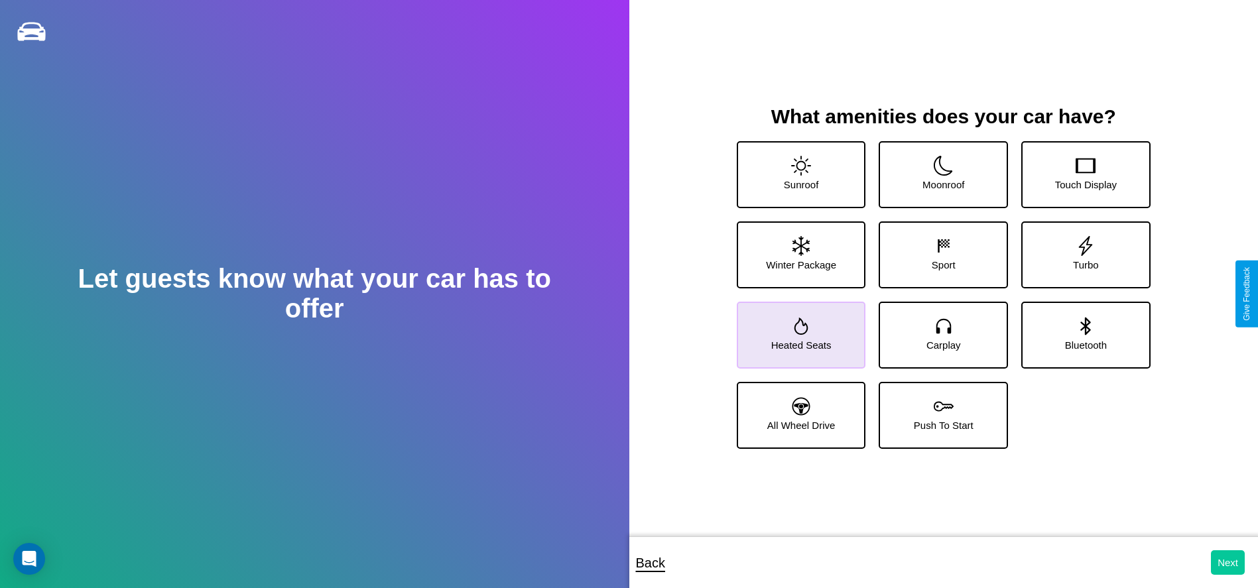
click at [1227, 562] on button "Next" at bounding box center [1228, 562] width 34 height 25
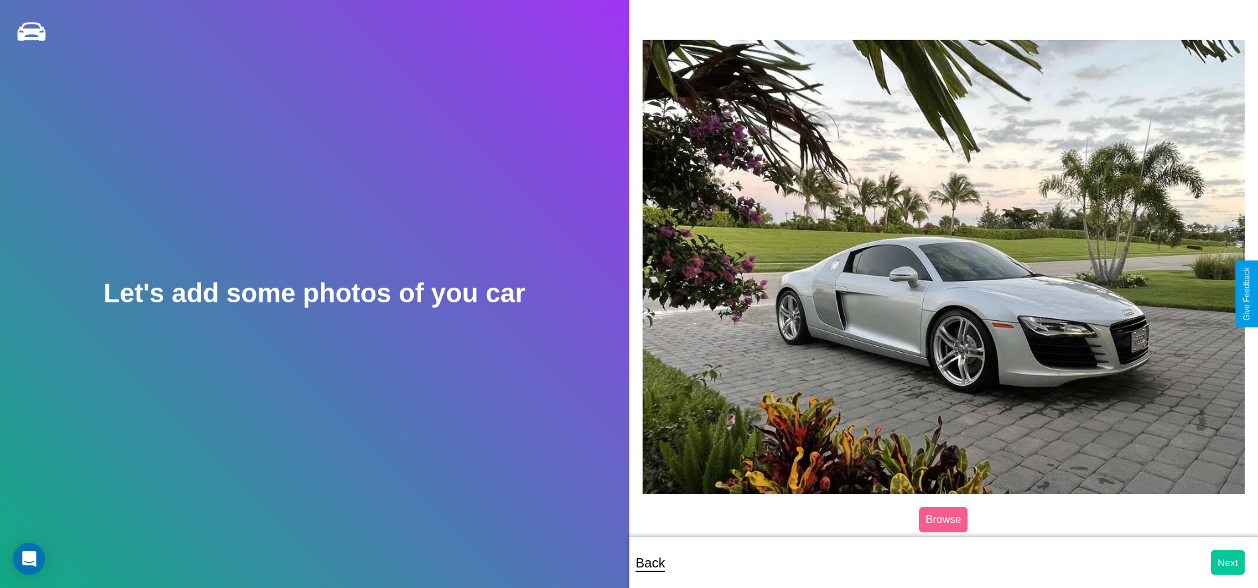
click at [1227, 562] on button "Next" at bounding box center [1228, 562] width 34 height 25
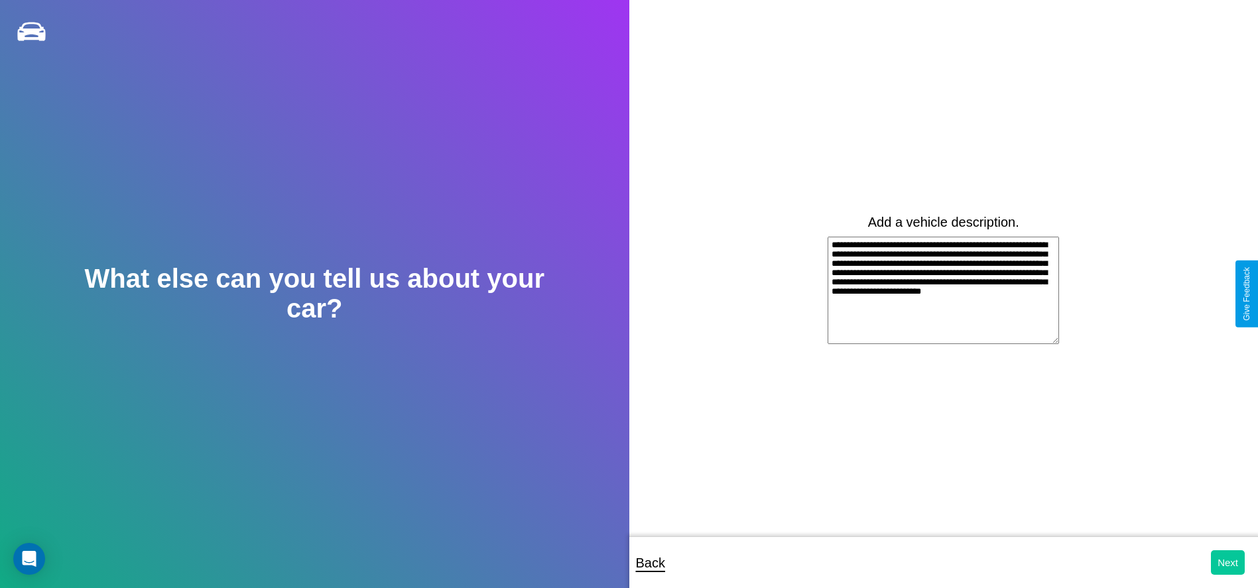
type textarea "**********"
click at [1227, 562] on button "Next" at bounding box center [1228, 562] width 34 height 25
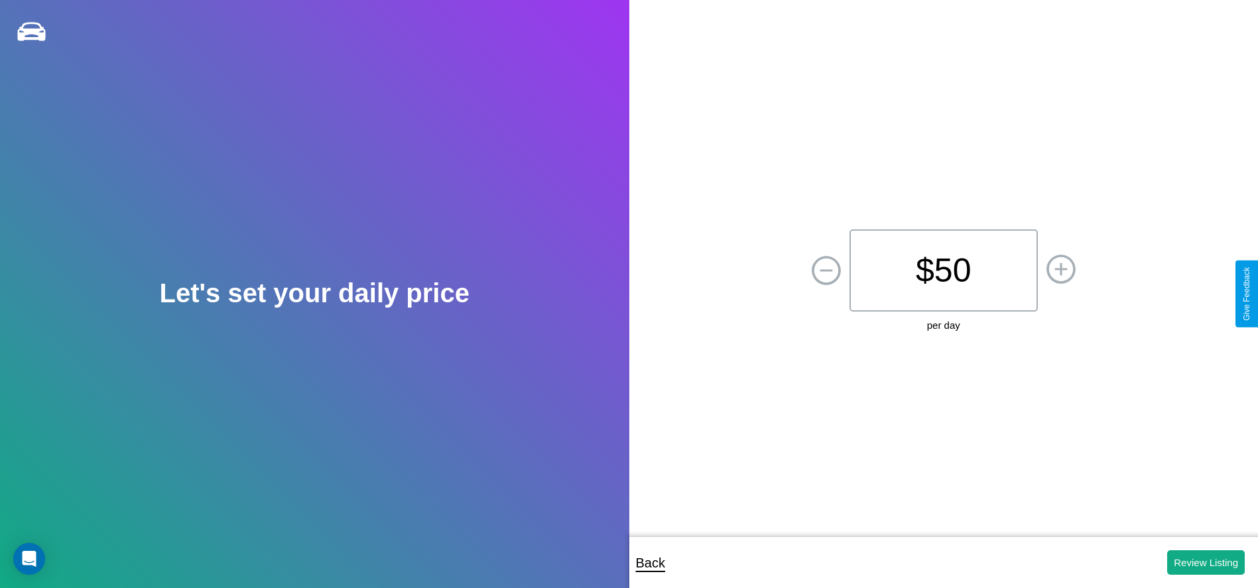
click at [943, 270] on p "$ 50" at bounding box center [943, 270] width 188 height 82
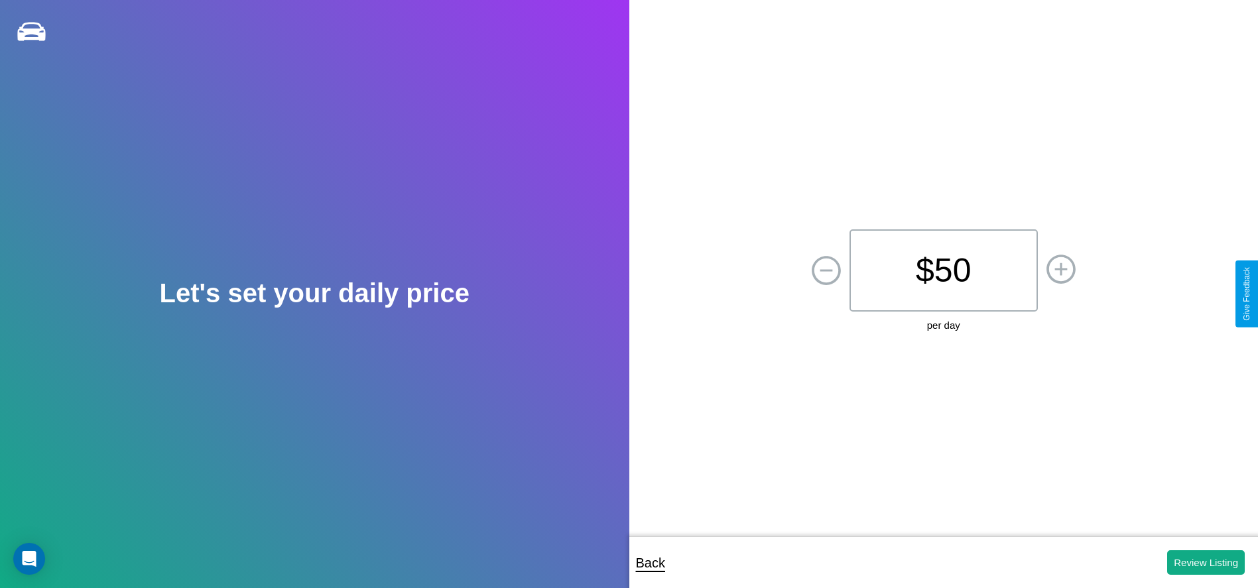
click at [943, 270] on p "$ 50" at bounding box center [943, 270] width 188 height 82
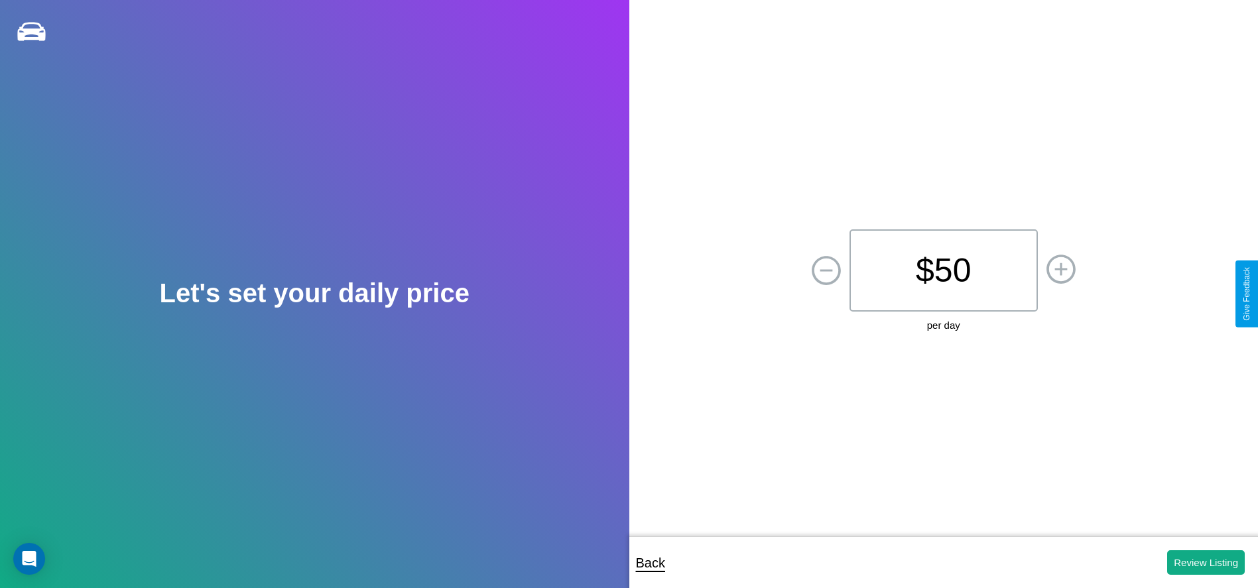
click at [943, 270] on p "$ 50" at bounding box center [943, 270] width 188 height 82
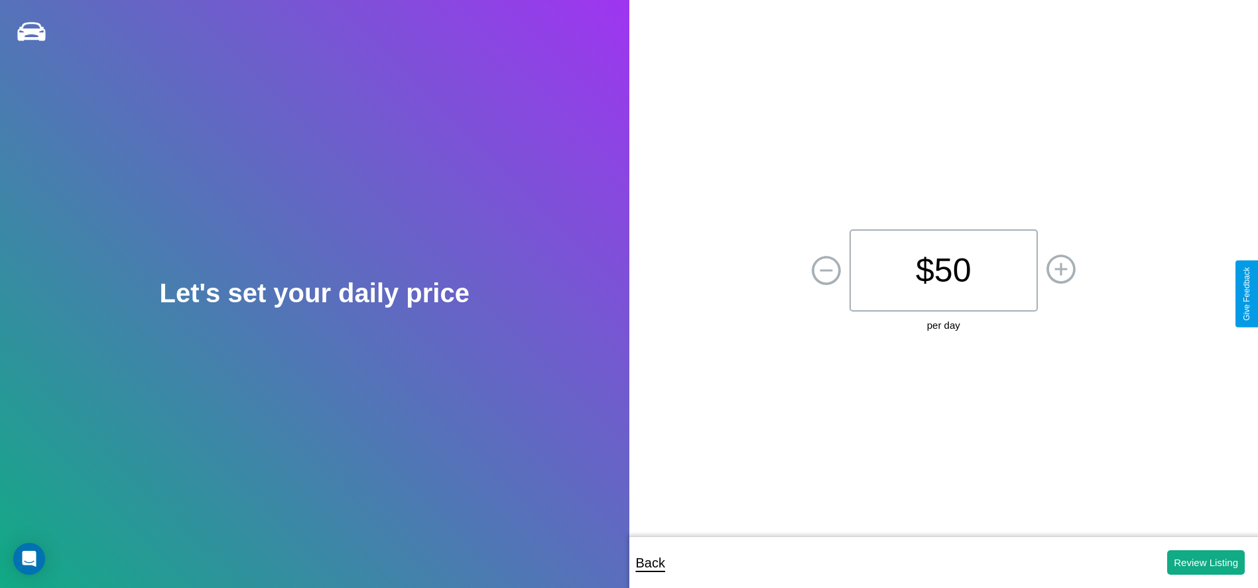
click at [943, 270] on p "$ 50" at bounding box center [943, 270] width 188 height 82
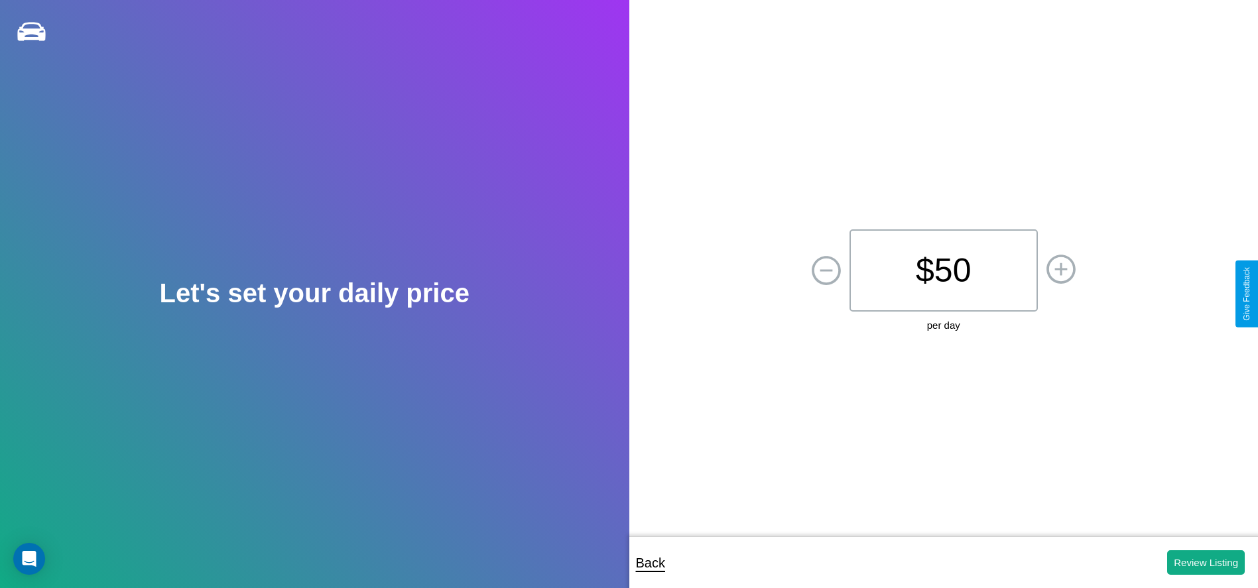
click at [943, 270] on p "$ 50" at bounding box center [943, 270] width 188 height 82
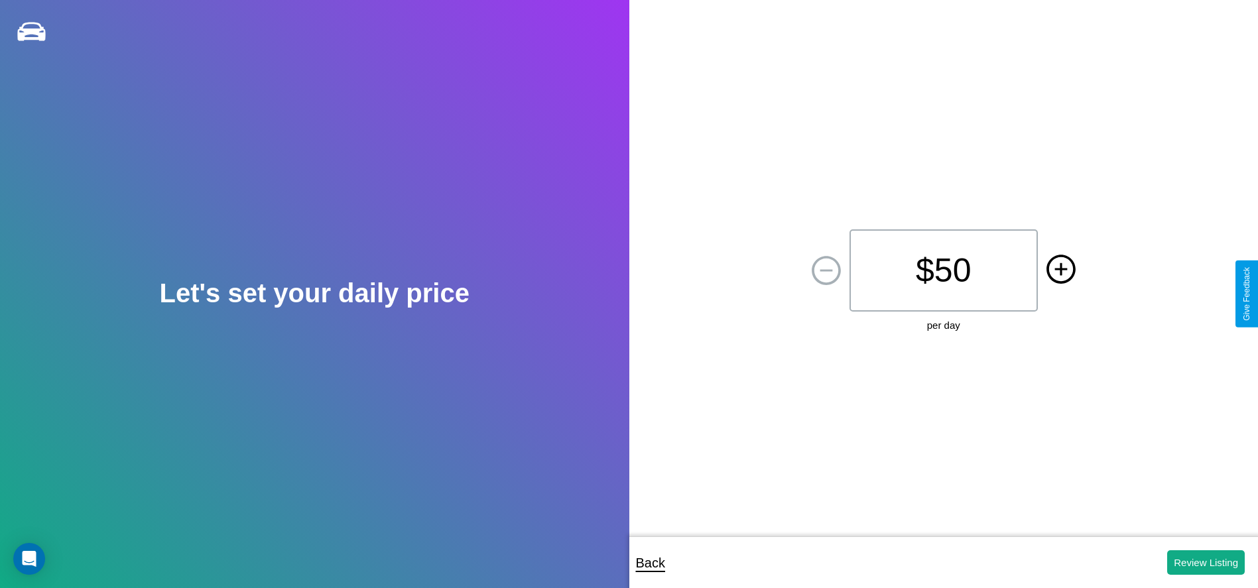
click at [1060, 270] on icon at bounding box center [1060, 269] width 13 height 13
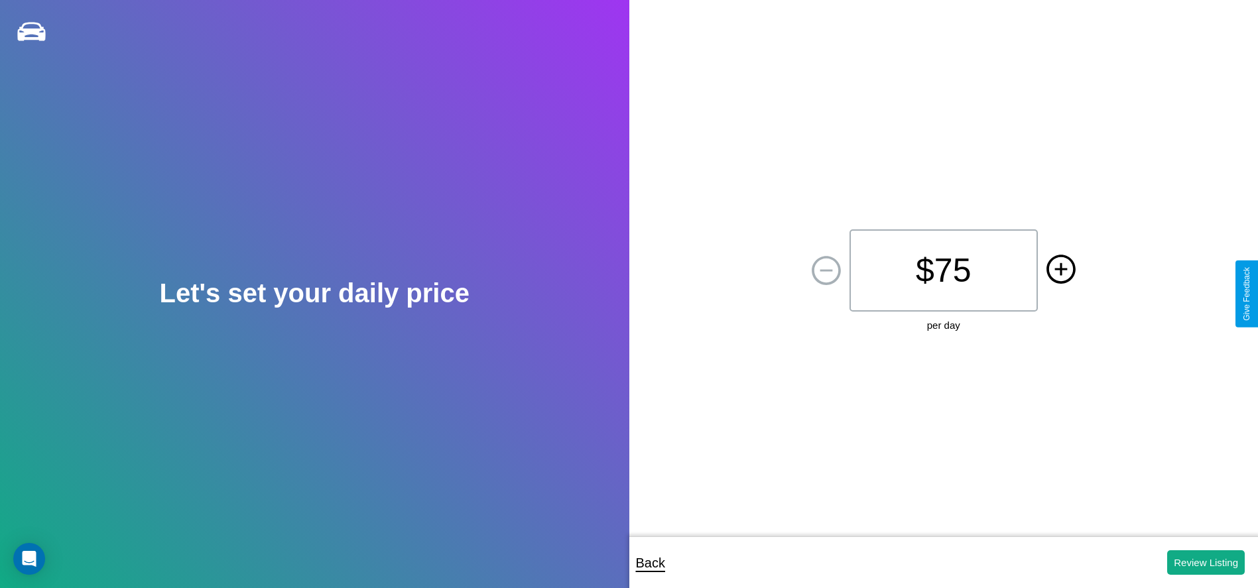
click at [1060, 270] on icon at bounding box center [1060, 269] width 13 height 13
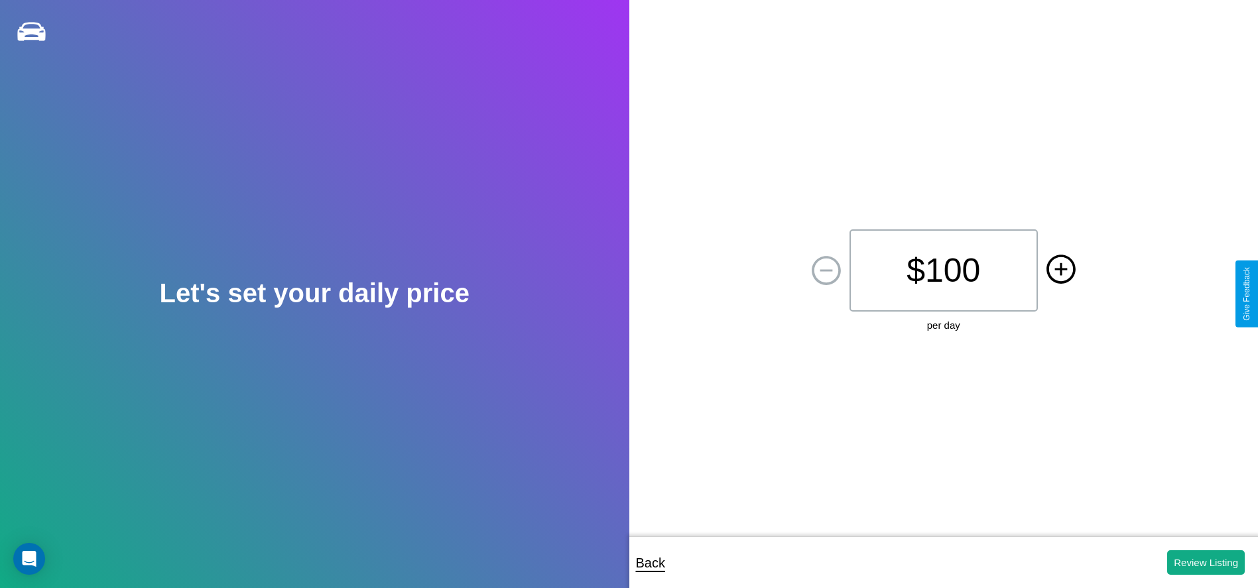
click at [1060, 270] on icon at bounding box center [1060, 269] width 13 height 13
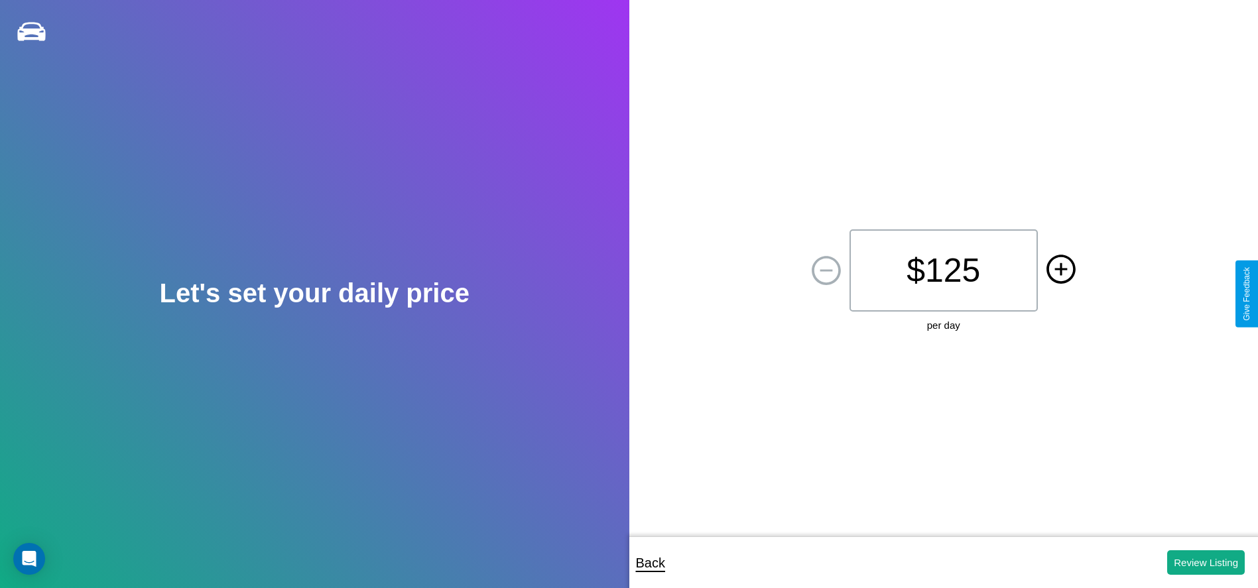
click at [1060, 270] on icon at bounding box center [1060, 269] width 13 height 13
click at [1206, 562] on button "Review Listing" at bounding box center [1206, 562] width 78 height 25
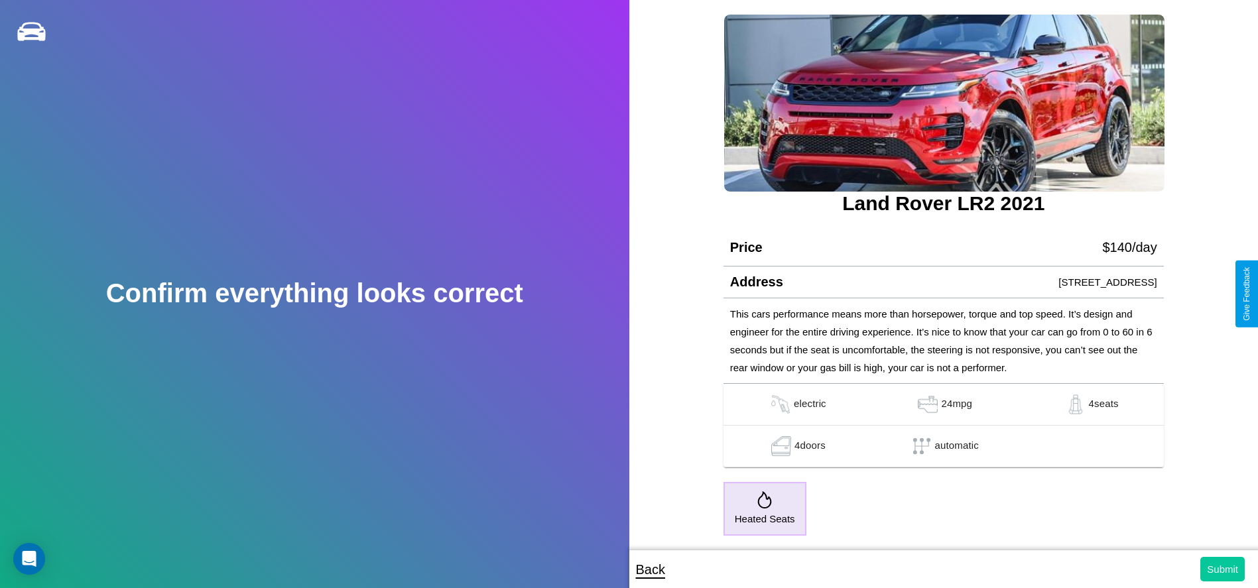
click at [1222, 569] on button "Submit" at bounding box center [1222, 569] width 44 height 25
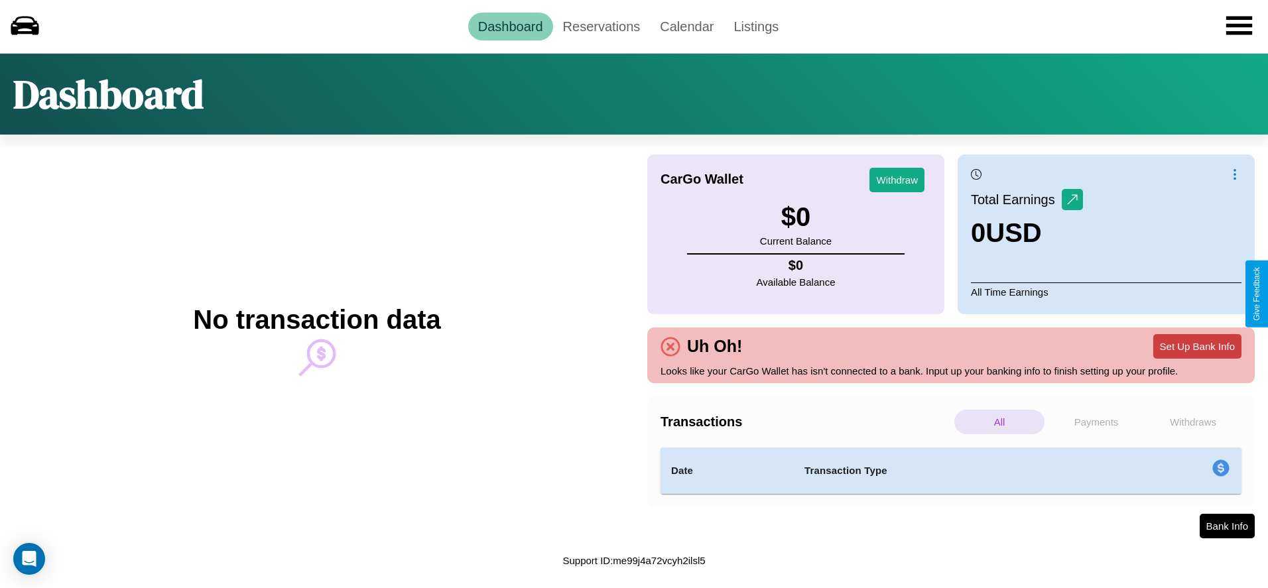
click at [1197, 346] on button "Set Up Bank Info" at bounding box center [1197, 346] width 88 height 25
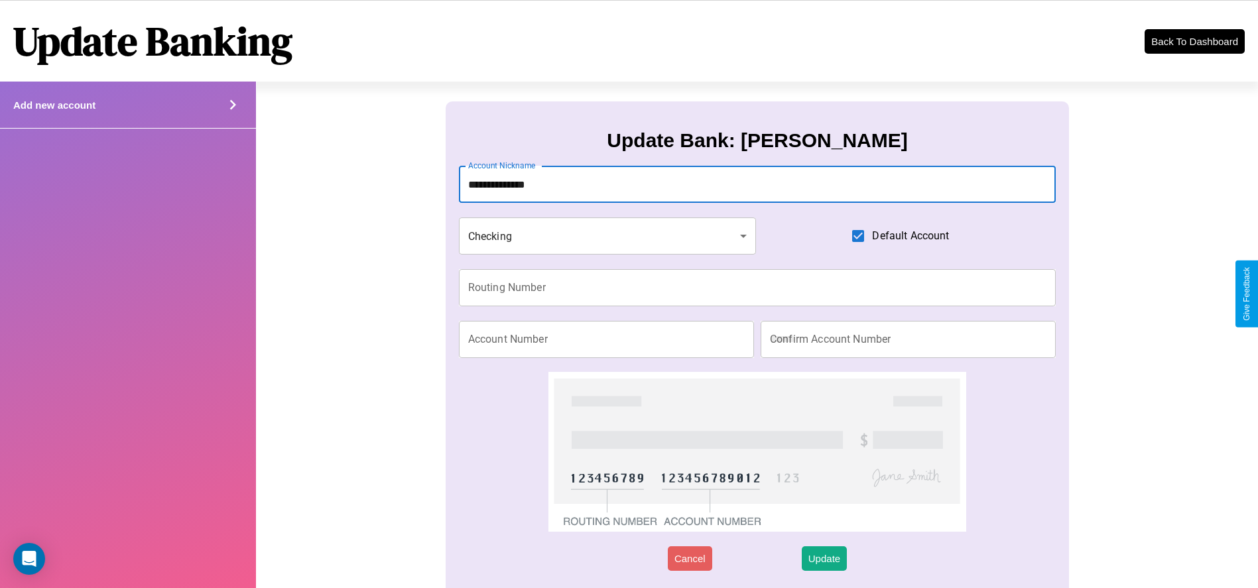
type input "**********"
